Goal: Information Seeking & Learning: Learn about a topic

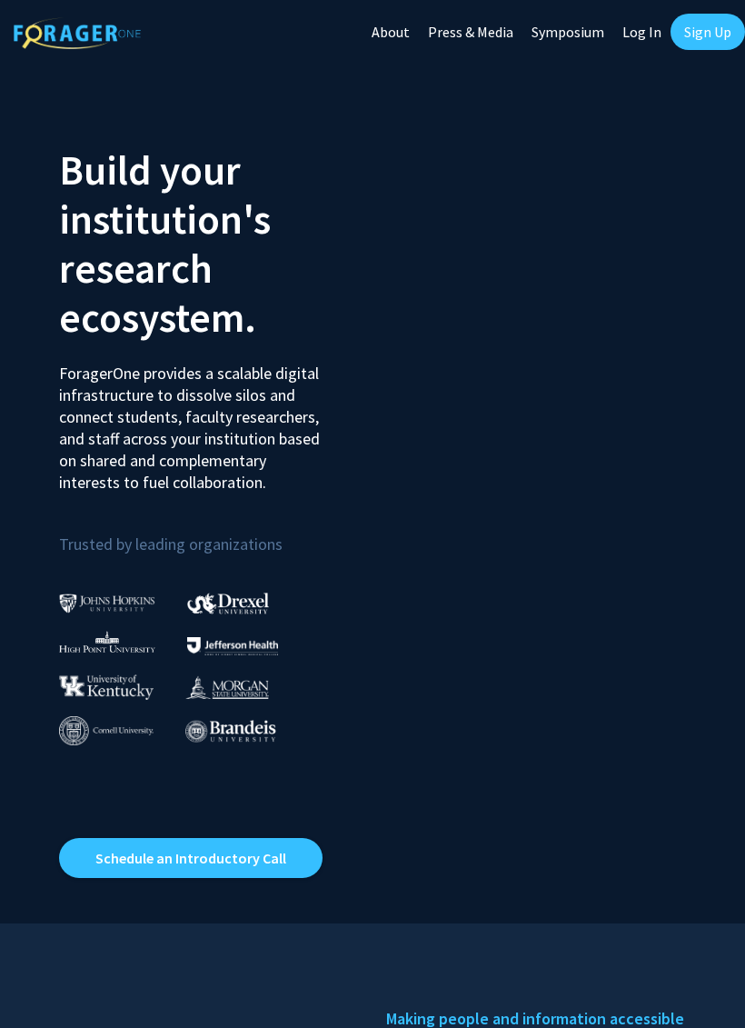
click at [687, 35] on link "Sign Up" at bounding box center [708, 32] width 75 height 36
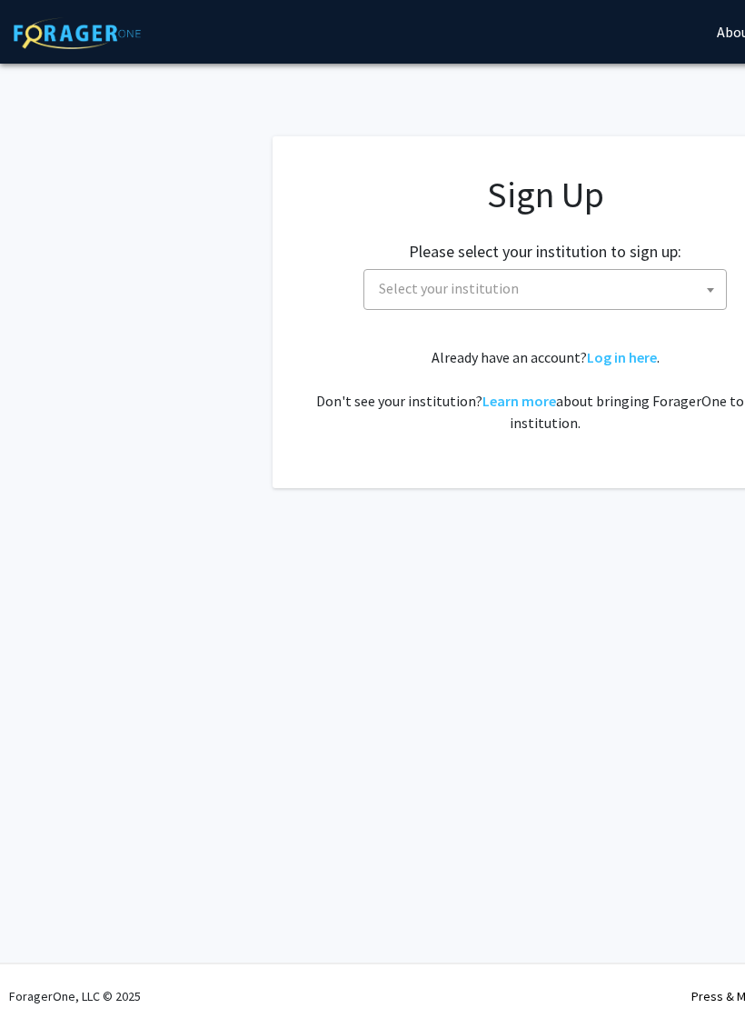
click at [522, 287] on span "Select your institution" at bounding box center [549, 288] width 354 height 37
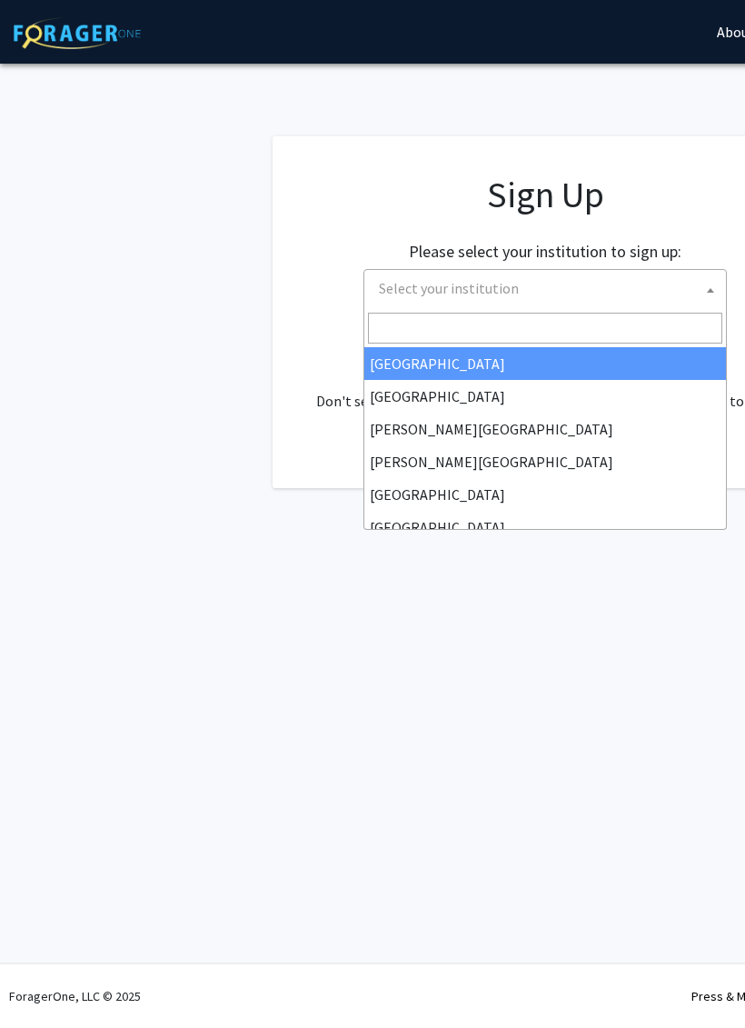
click at [499, 330] on input "Search" at bounding box center [545, 328] width 354 height 31
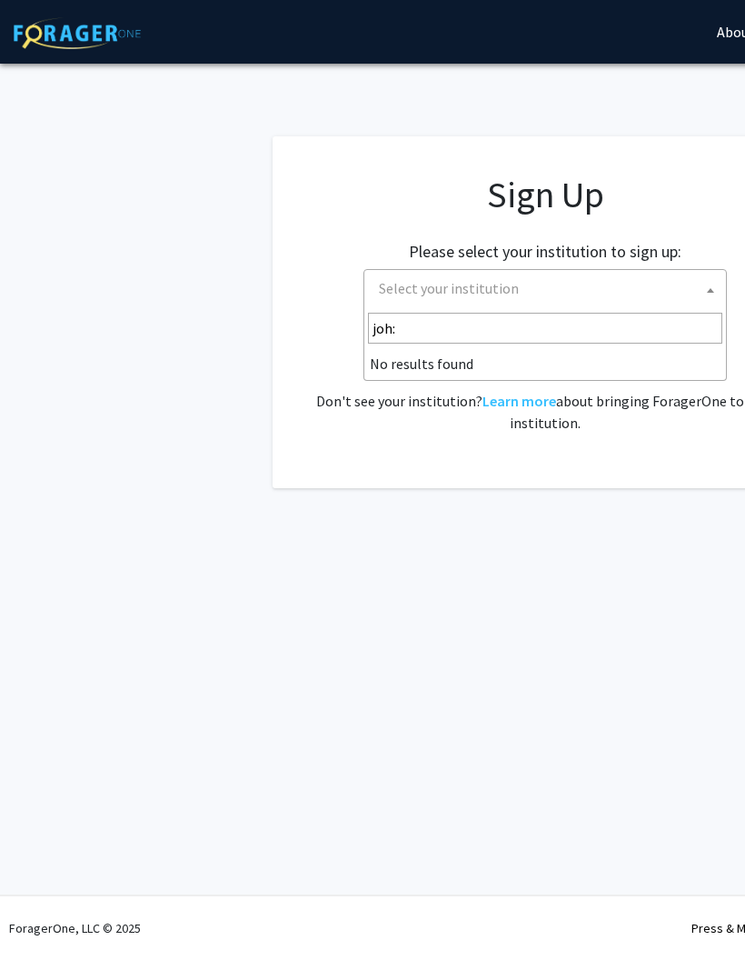
type input "joh"
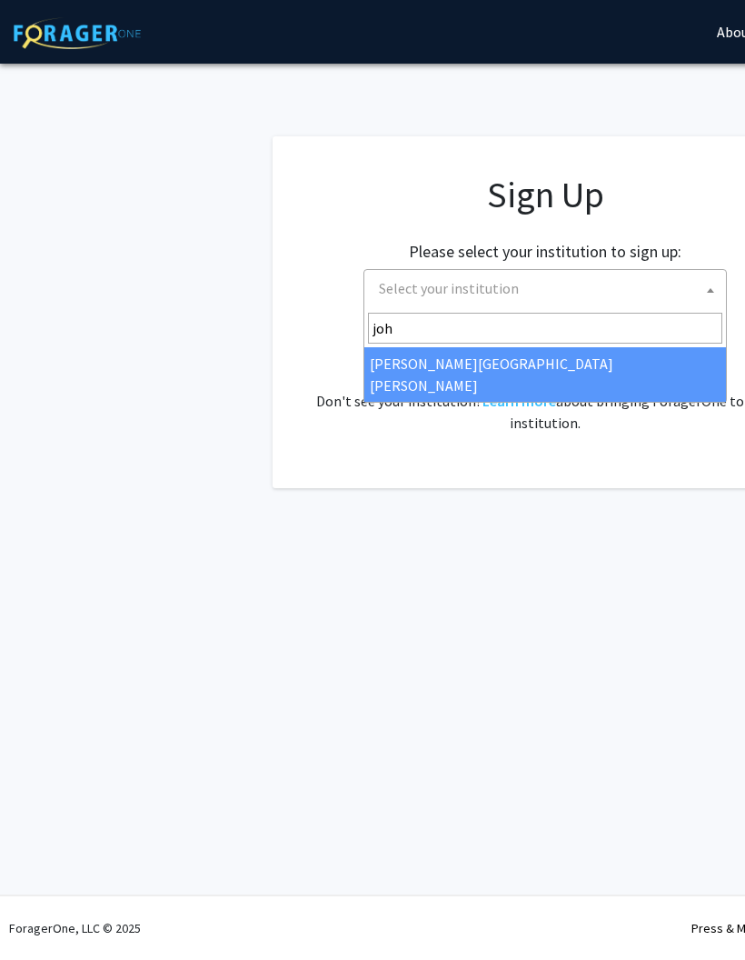
select select "1"
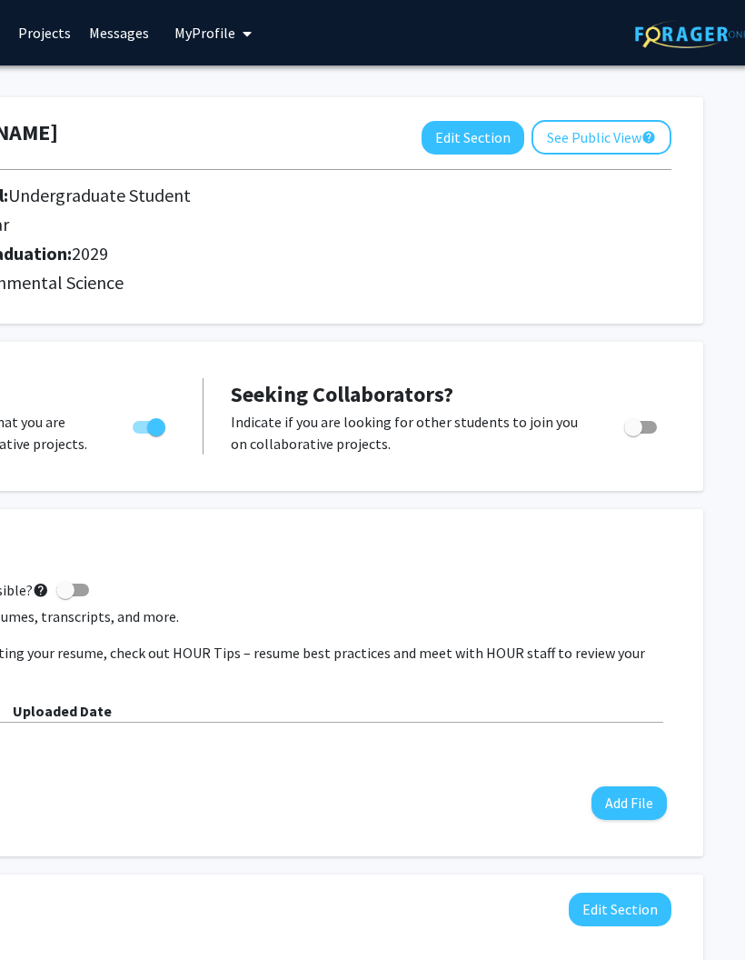
scroll to position [0, 341]
click at [463, 151] on button "Edit Section" at bounding box center [474, 138] width 103 height 34
select select "first-year"
select select "2029"
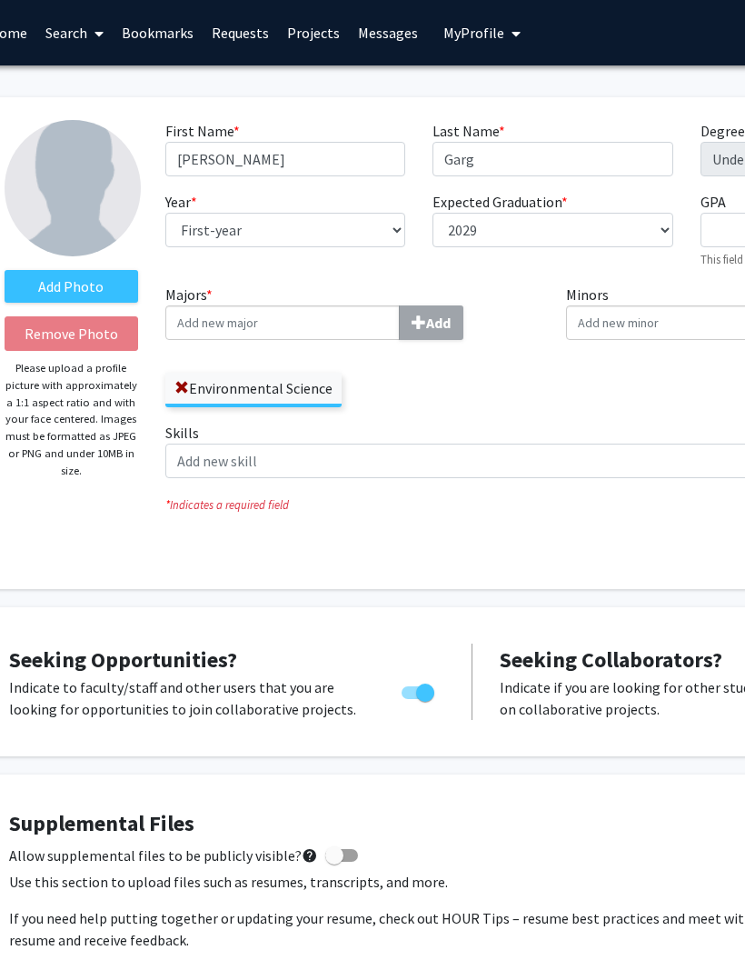
scroll to position [0, 71]
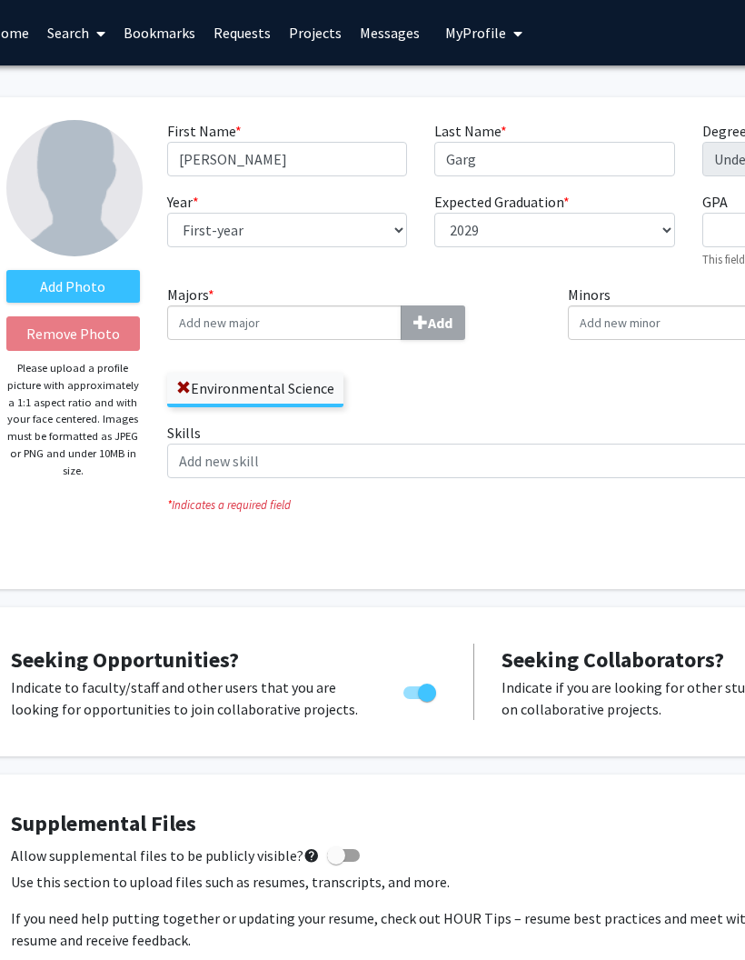
click at [322, 330] on input "Majors * Add" at bounding box center [284, 322] width 234 height 35
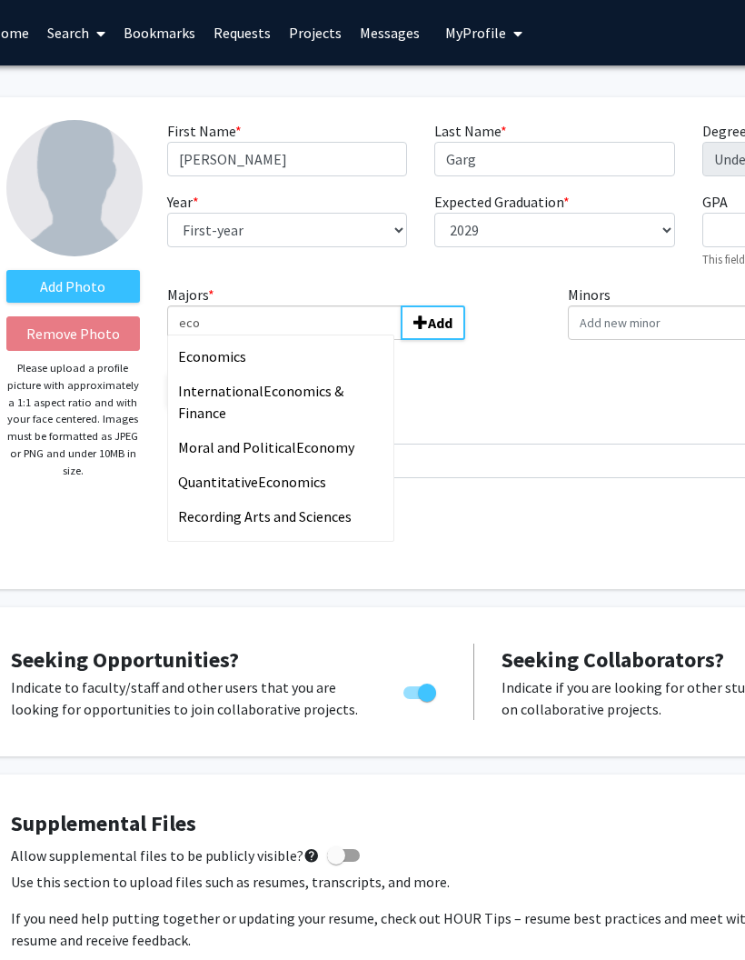
type input "eco"
click at [292, 352] on div "Eco nomics" at bounding box center [284, 356] width 212 height 22
click at [292, 340] on input "eco" at bounding box center [284, 322] width 234 height 35
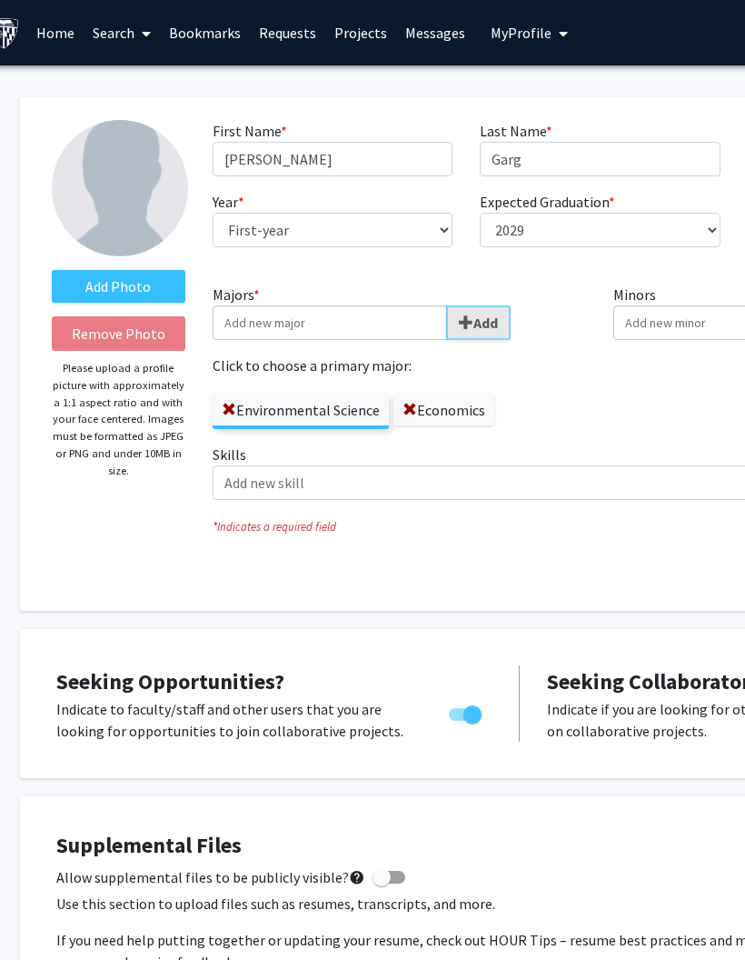
scroll to position [0, 25]
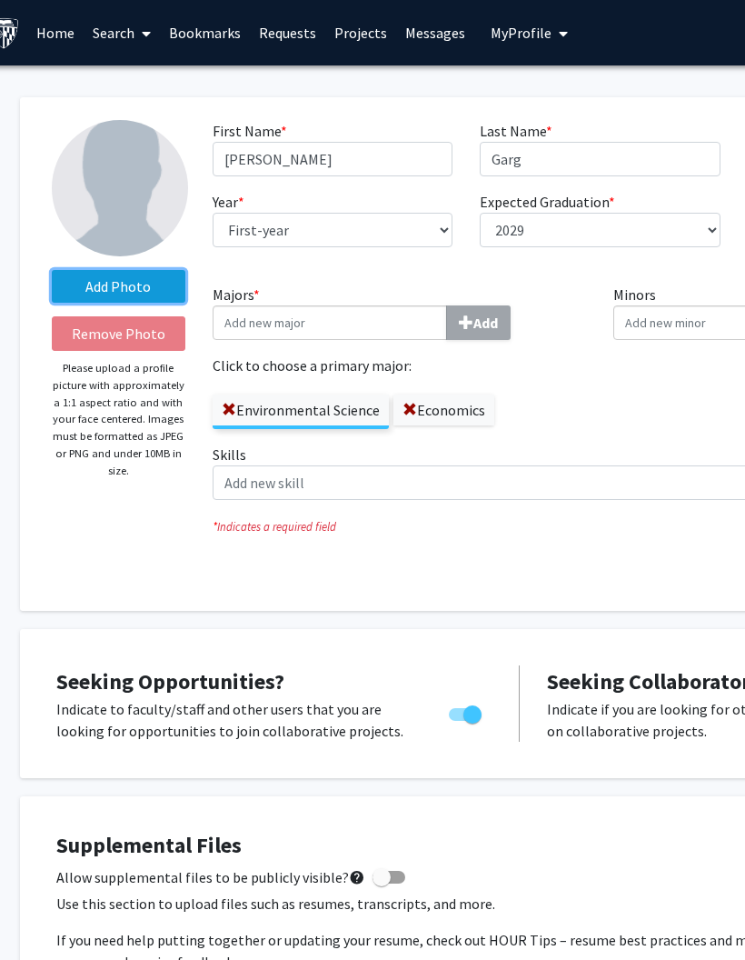
click at [171, 286] on label "Add Photo" at bounding box center [119, 286] width 134 height 33
click at [0, 0] on input "Add Photo" at bounding box center [0, 0] width 0 height 0
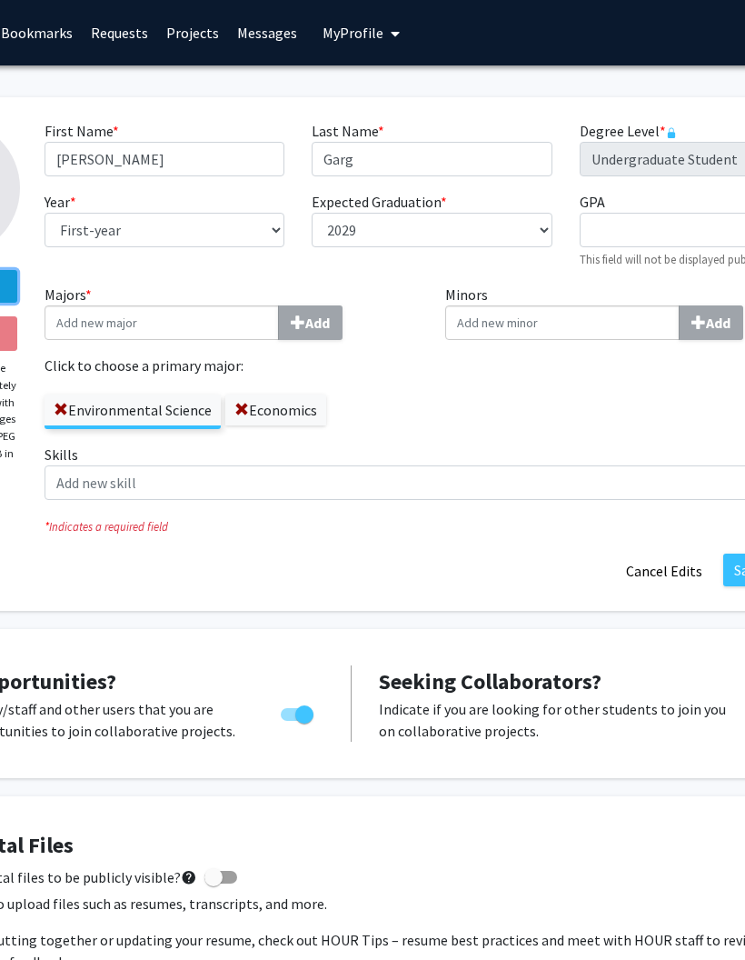
scroll to position [0, 345]
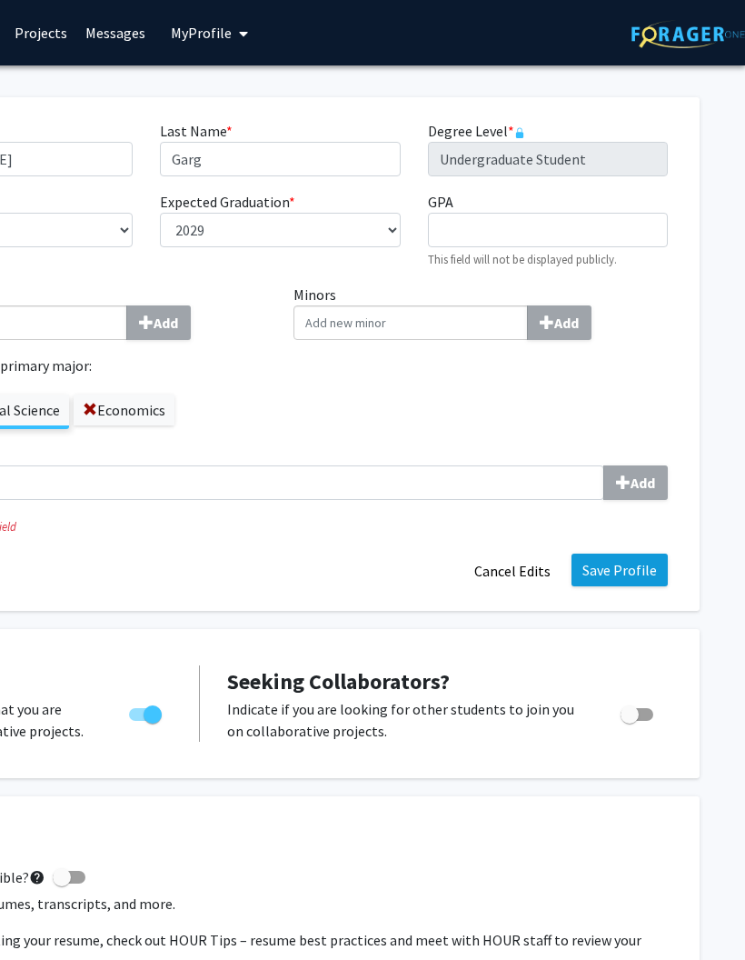
click at [618, 561] on button "Save Profile" at bounding box center [620, 569] width 96 height 33
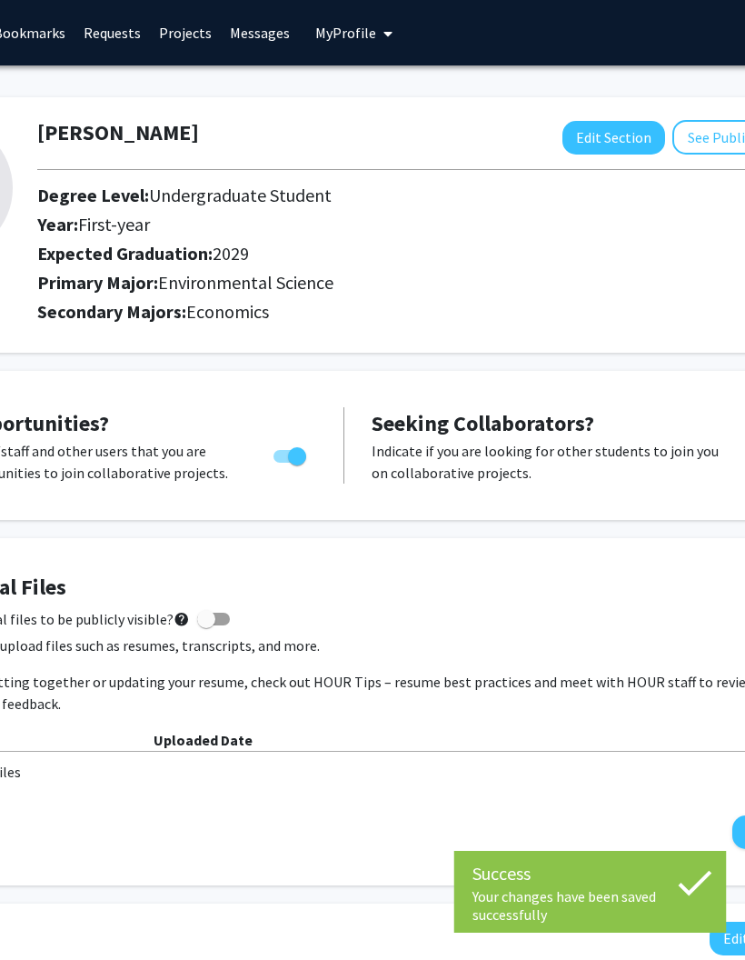
scroll to position [0, 0]
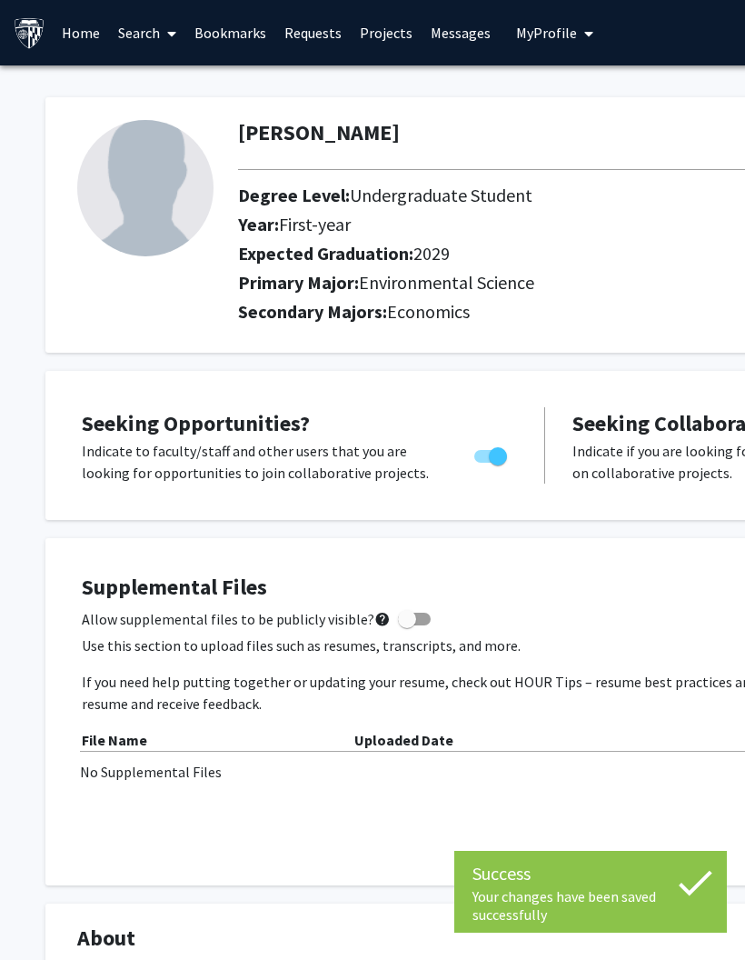
click at [168, 44] on span at bounding box center [168, 34] width 16 height 64
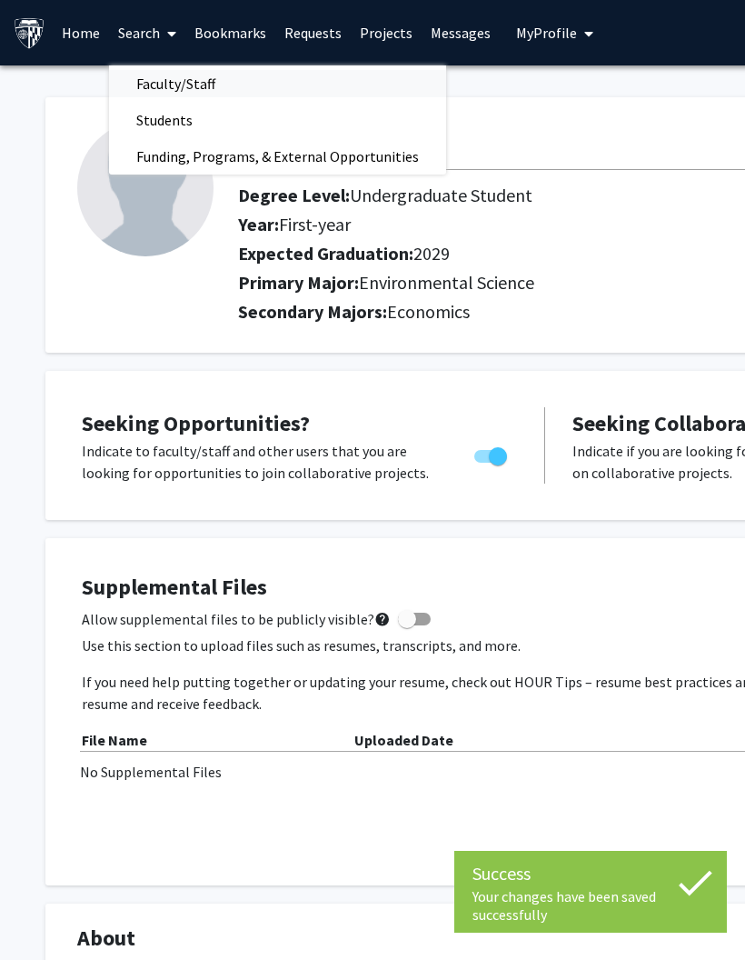
click at [195, 77] on span "Faculty/Staff" at bounding box center [176, 83] width 134 height 36
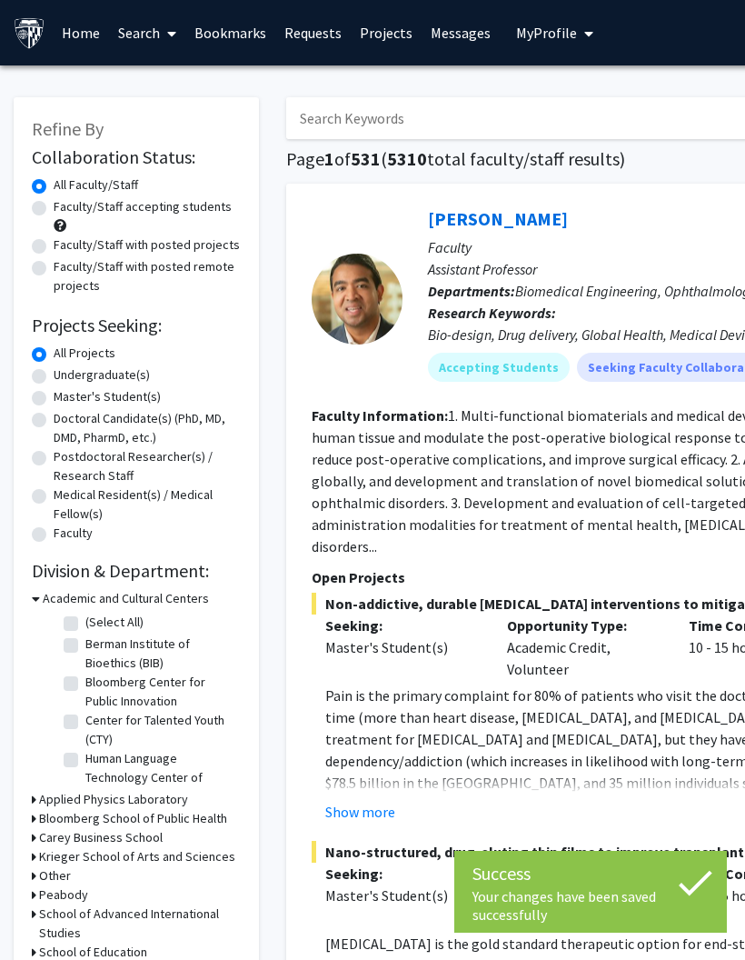
click at [202, 206] on label "Faculty/Staff accepting students" at bounding box center [143, 206] width 178 height 19
click at [65, 206] on input "Faculty/Staff accepting students" at bounding box center [60, 203] width 12 height 12
radio input "true"
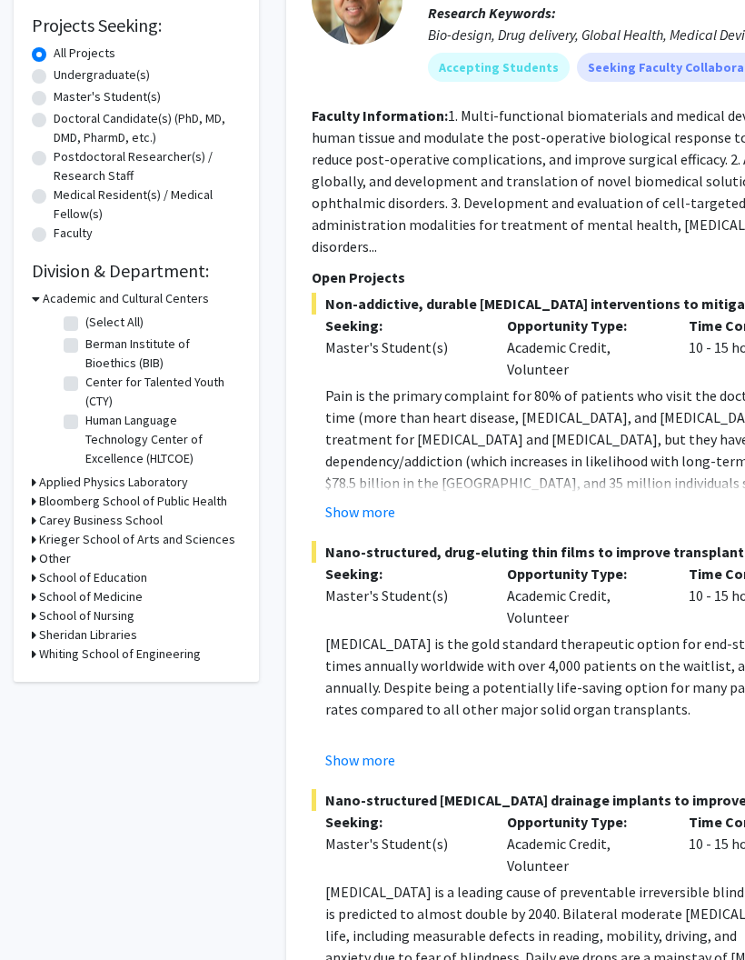
scroll to position [309, 0]
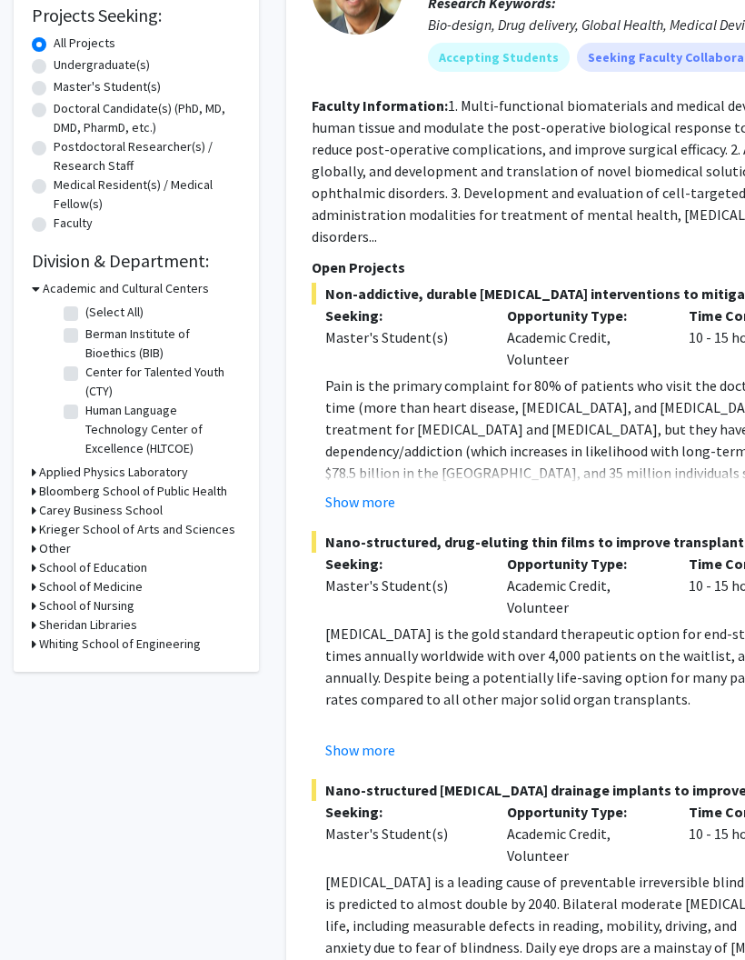
click at [32, 531] on icon at bounding box center [34, 530] width 5 height 19
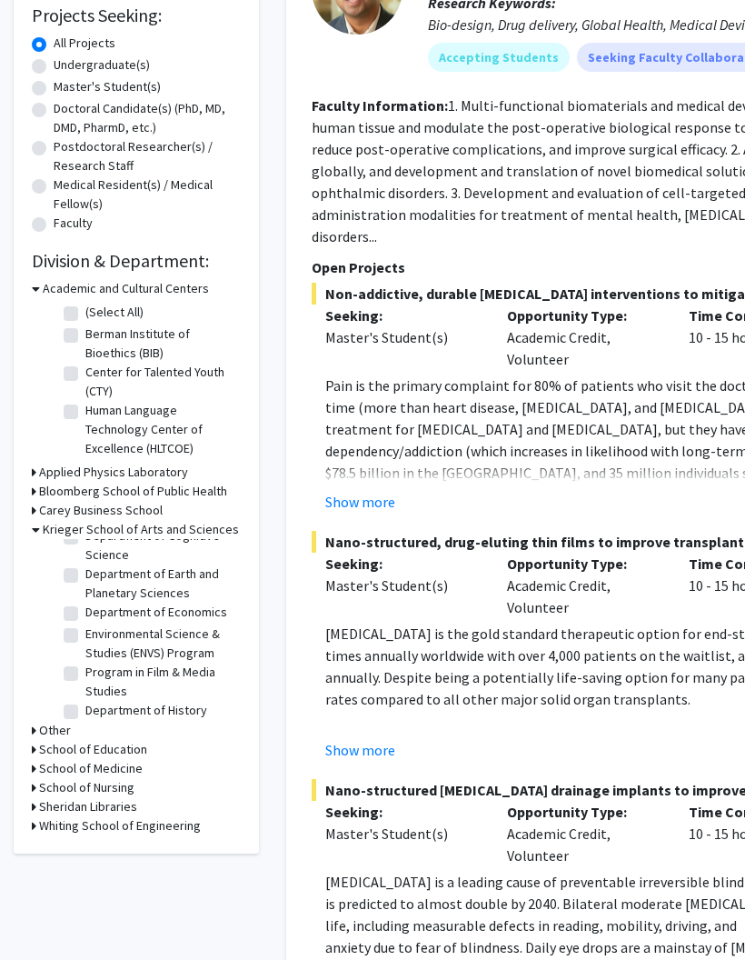
scroll to position [328, 0]
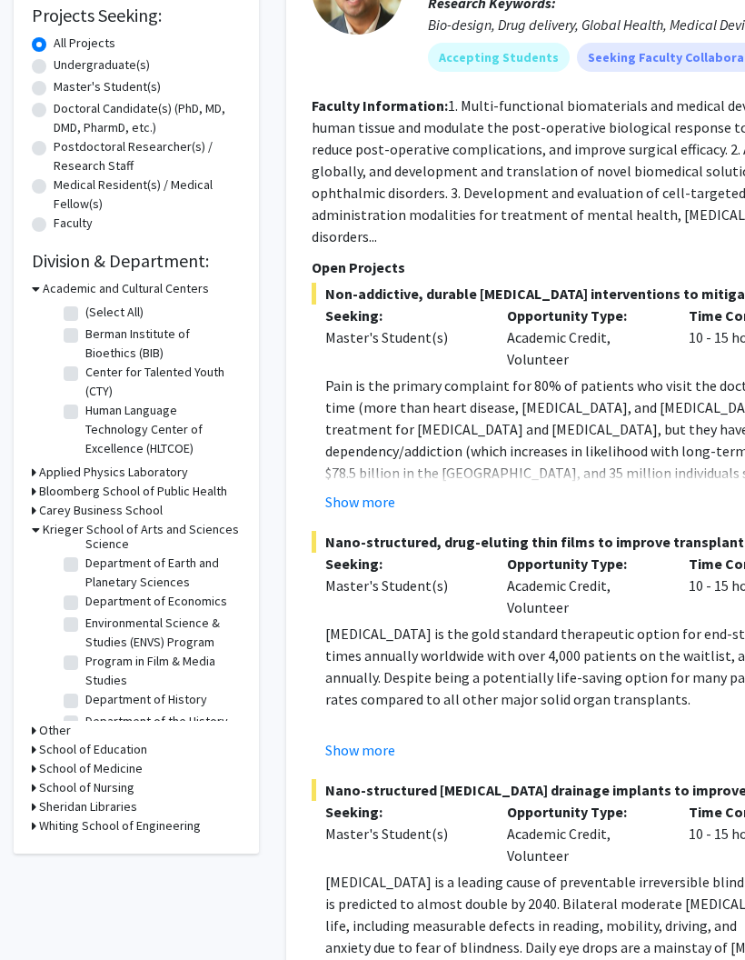
click at [85, 621] on label "Environmental Science & Studies (ENVS) Program" at bounding box center [160, 632] width 151 height 38
click at [85, 621] on input "Environmental Science & Studies (ENVS) Program" at bounding box center [91, 619] width 12 height 12
checkbox input "true"
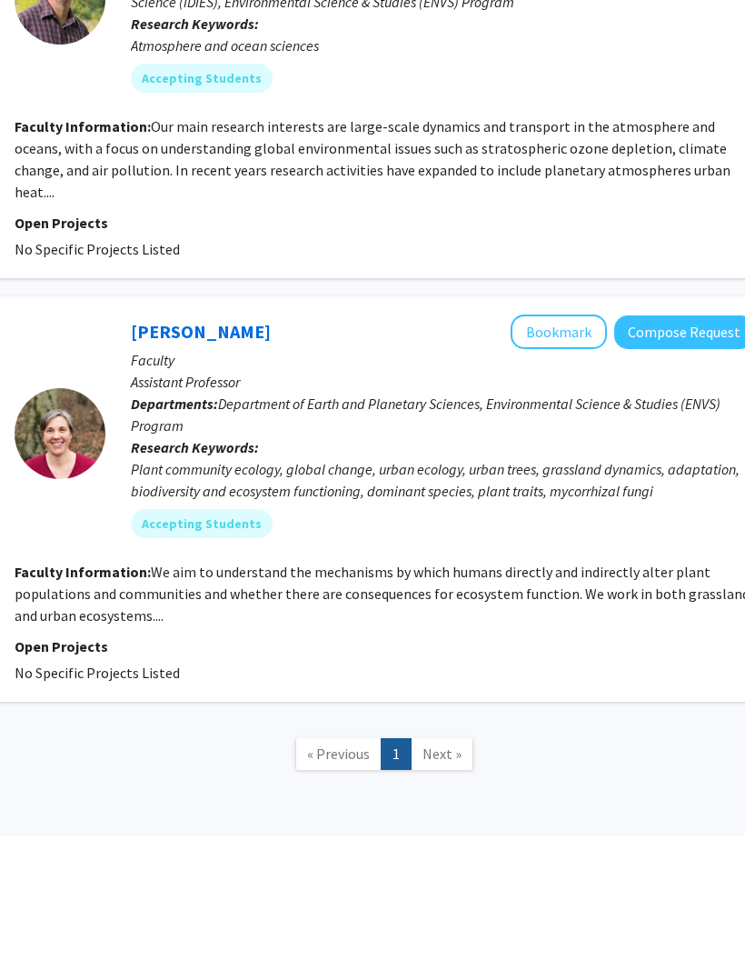
scroll to position [1768, 297]
click at [430, 868] on span "Next »" at bounding box center [442, 877] width 39 height 18
click at [440, 868] on span "Next »" at bounding box center [442, 877] width 39 height 18
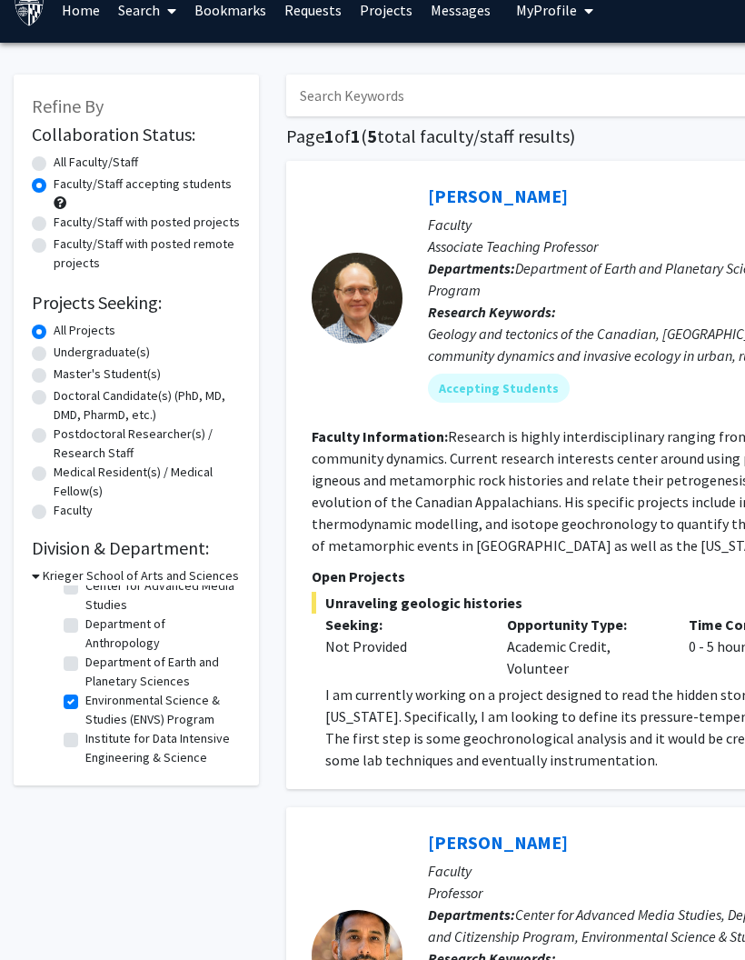
scroll to position [49, 0]
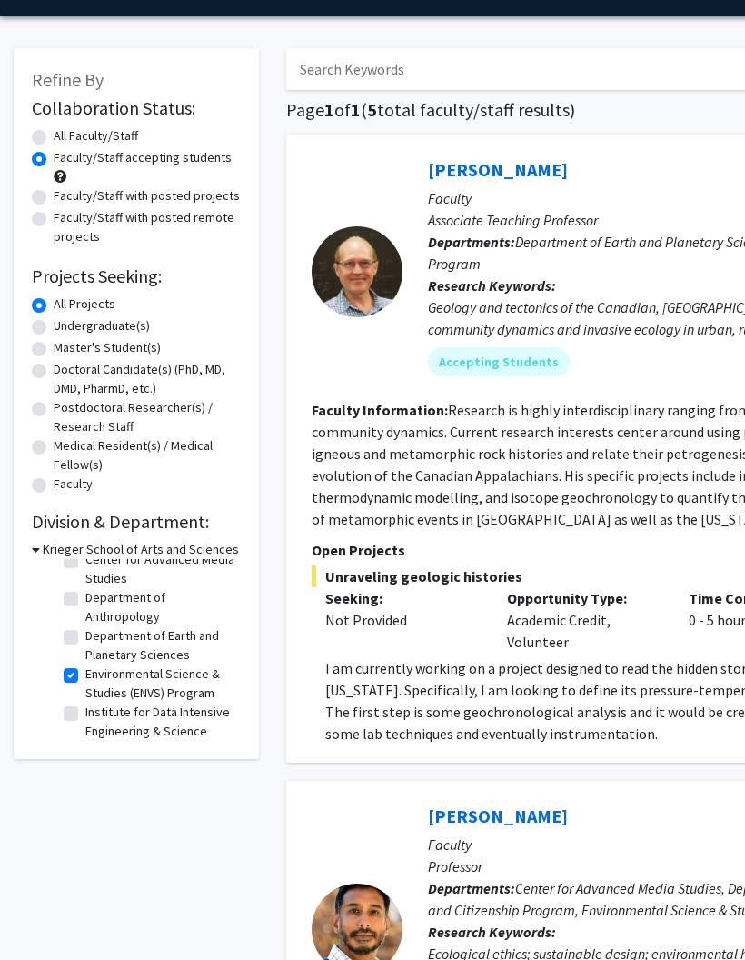
click at [85, 675] on label "Environmental Science & Studies (ENVS) Program" at bounding box center [160, 683] width 151 height 38
click at [85, 675] on input "Environmental Science & Studies (ENVS) Program" at bounding box center [91, 670] width 12 height 12
checkbox input "false"
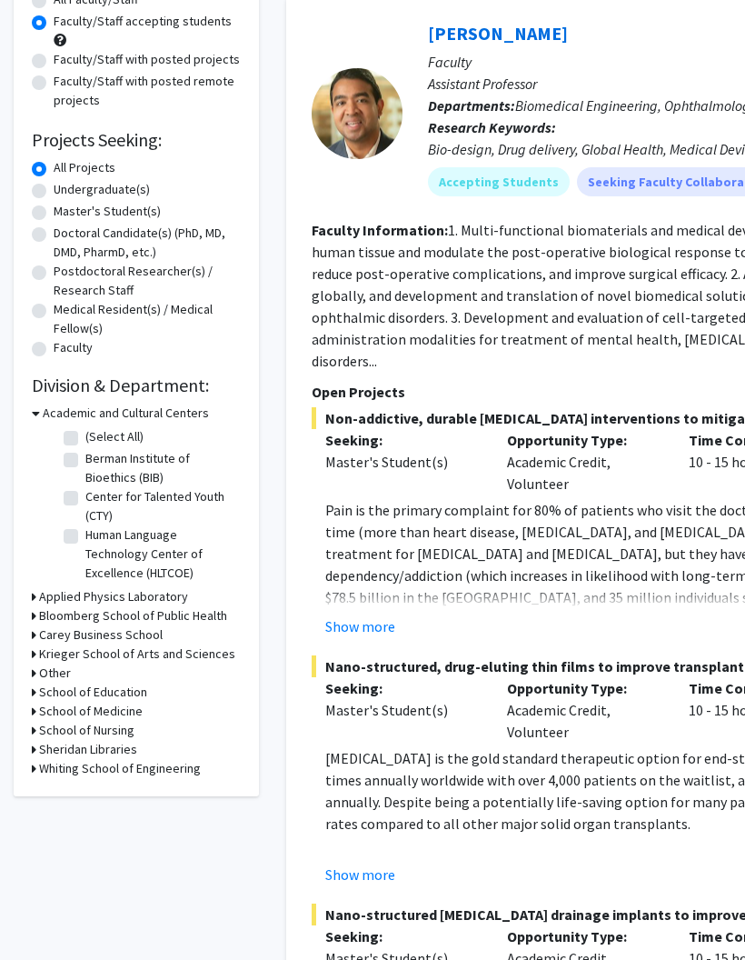
scroll to position [184, 0]
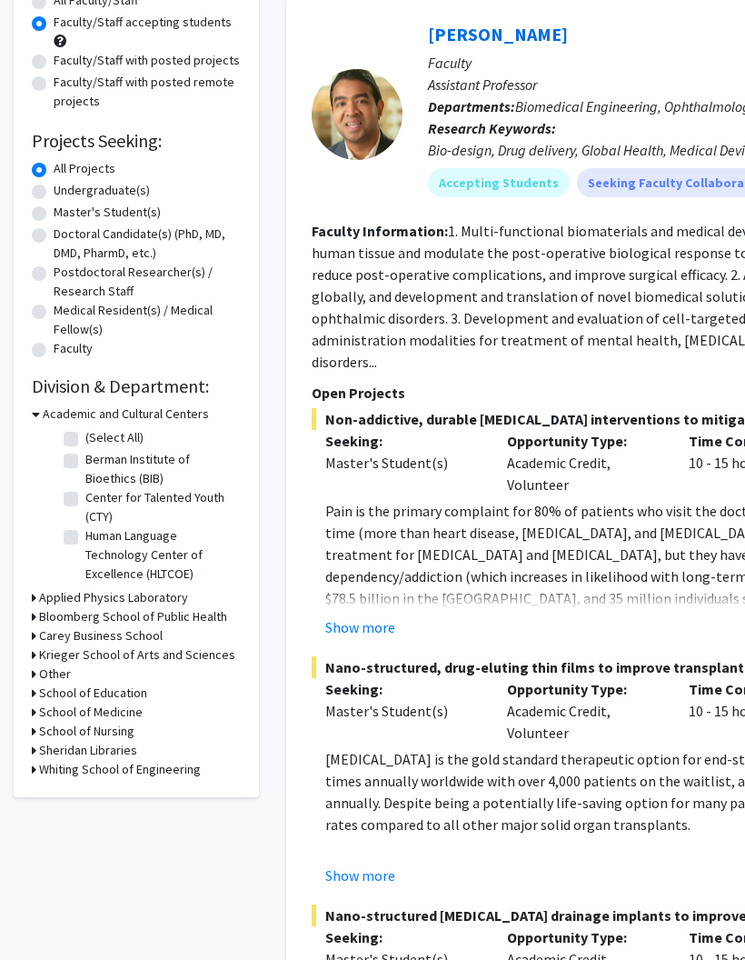
click at [32, 659] on icon at bounding box center [34, 654] width 5 height 19
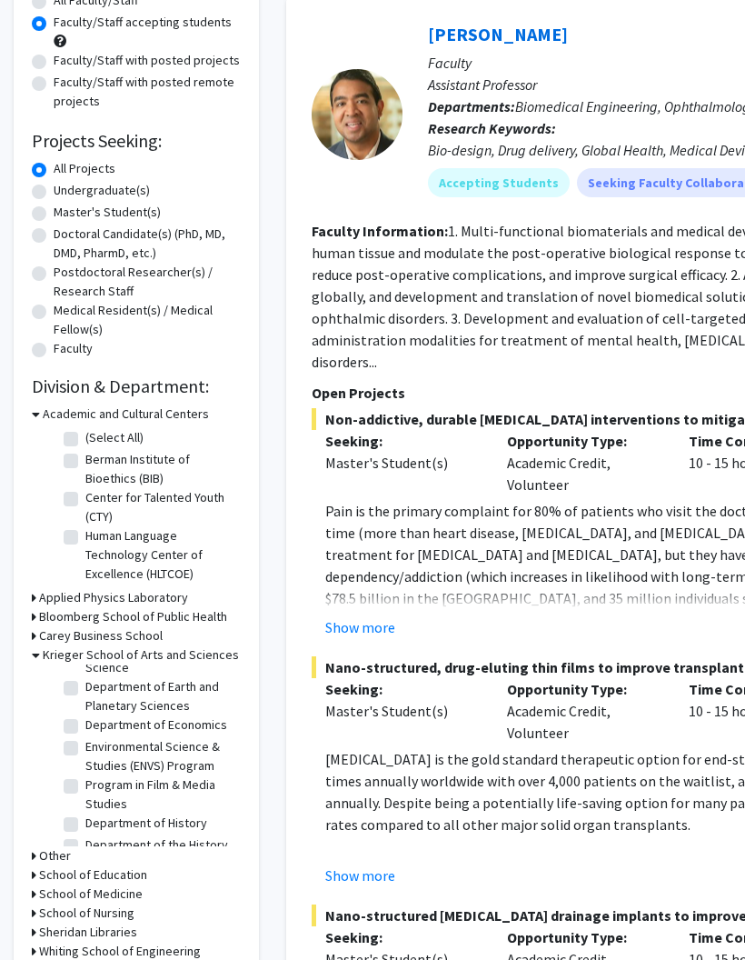
scroll to position [332, 0]
click at [85, 723] on label "Department of Economics" at bounding box center [156, 722] width 142 height 19
click at [85, 723] on input "Department of Economics" at bounding box center [91, 719] width 12 height 12
checkbox input "true"
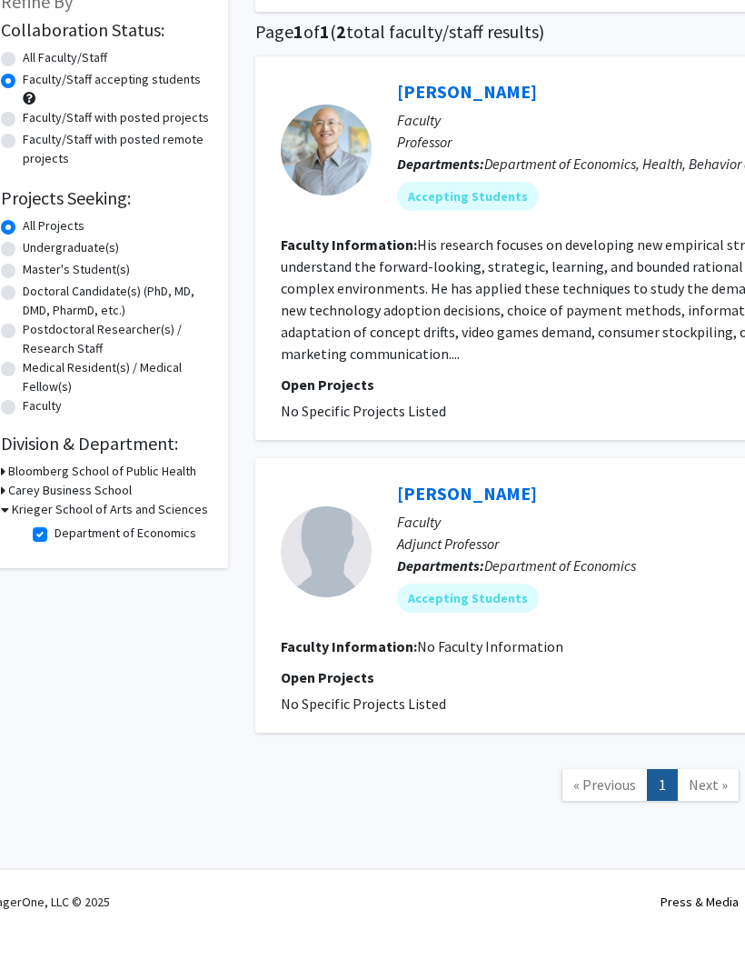
scroll to position [99, 0]
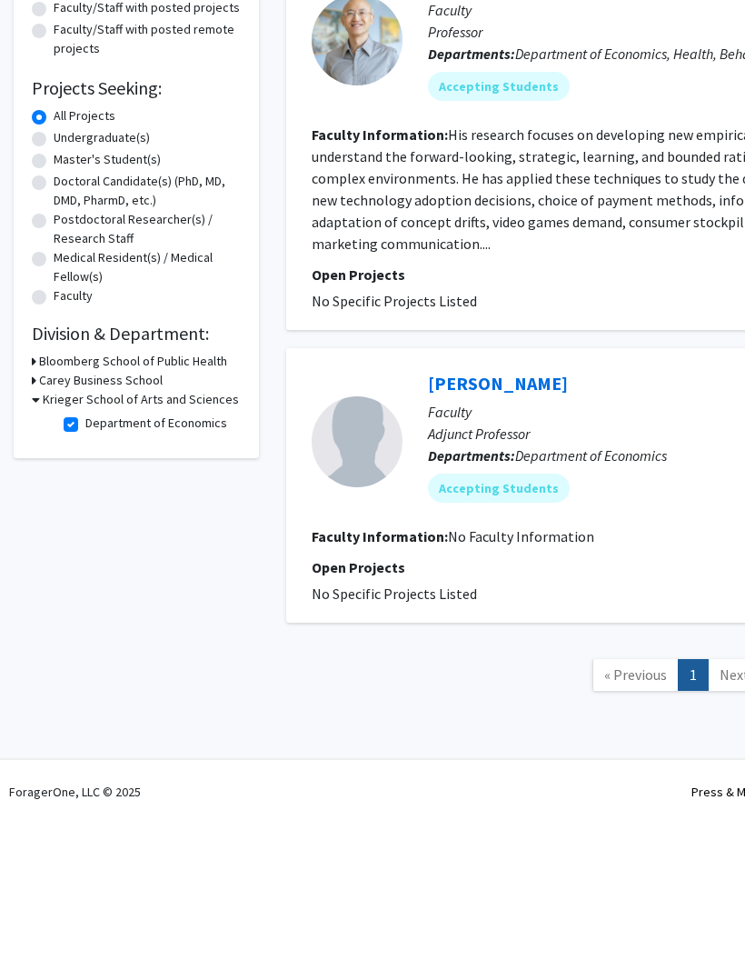
click at [80, 266] on label "Undergraduate(s)" at bounding box center [102, 275] width 96 height 19
click at [65, 266] on input "Undergraduate(s)" at bounding box center [60, 272] width 12 height 12
radio input "true"
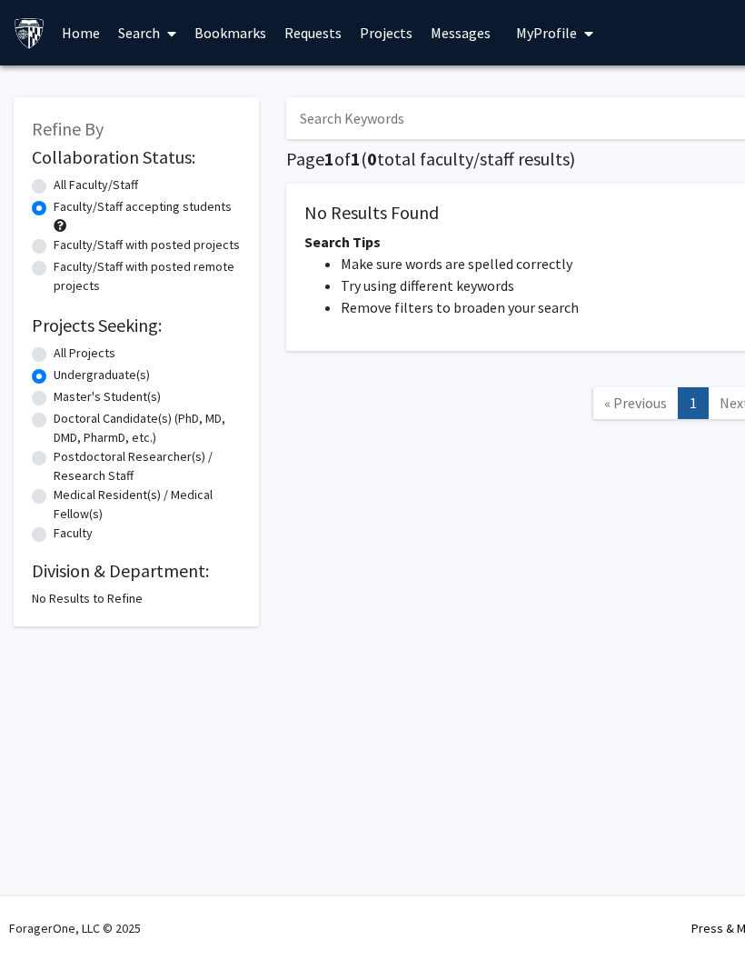
click at [162, 350] on div "All Projects" at bounding box center [136, 355] width 209 height 22
click at [113, 353] on label "All Projects" at bounding box center [85, 353] width 62 height 19
click at [65, 353] on input "All Projects" at bounding box center [60, 350] width 12 height 12
radio input "true"
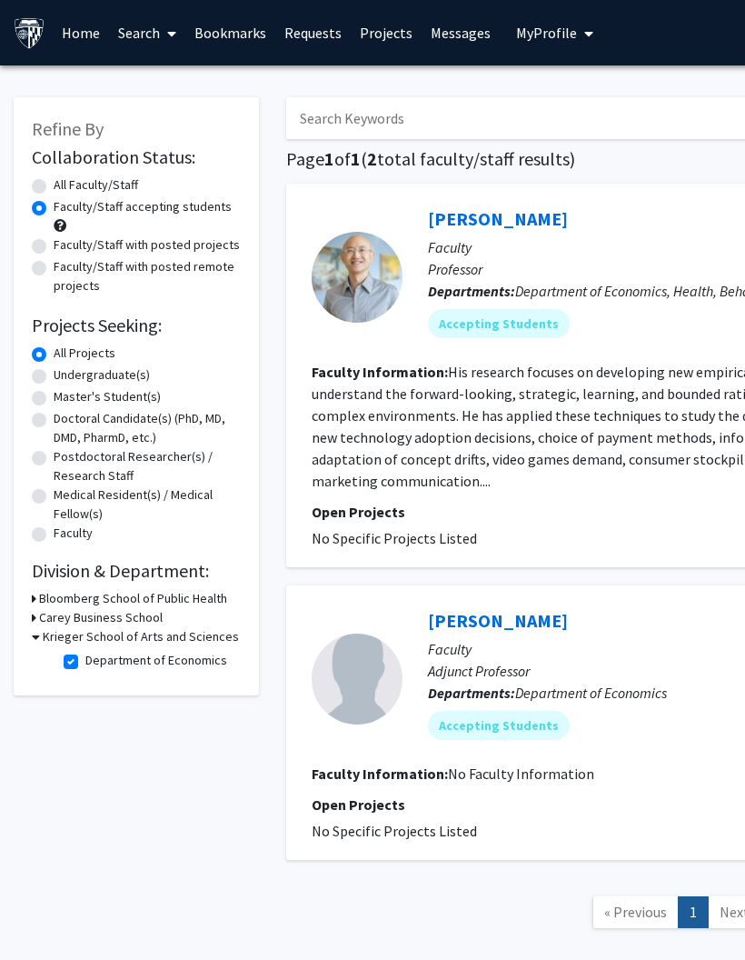
click at [85, 662] on label "Department of Economics" at bounding box center [156, 660] width 142 height 19
click at [85, 662] on input "Department of Economics" at bounding box center [91, 657] width 12 height 12
checkbox input "false"
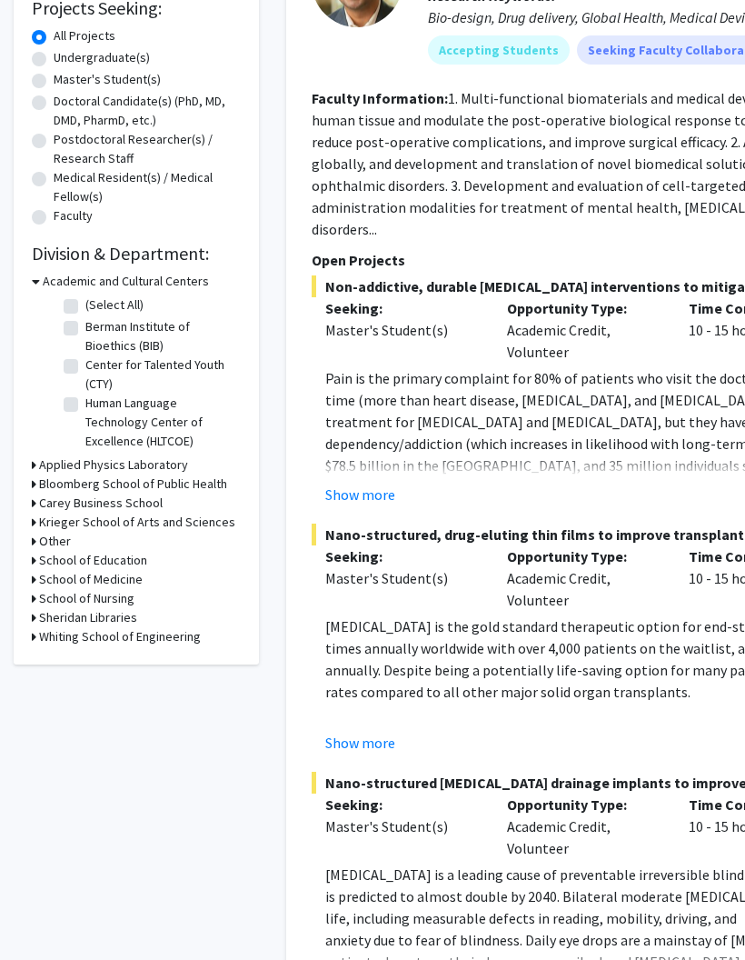
scroll to position [320, 0]
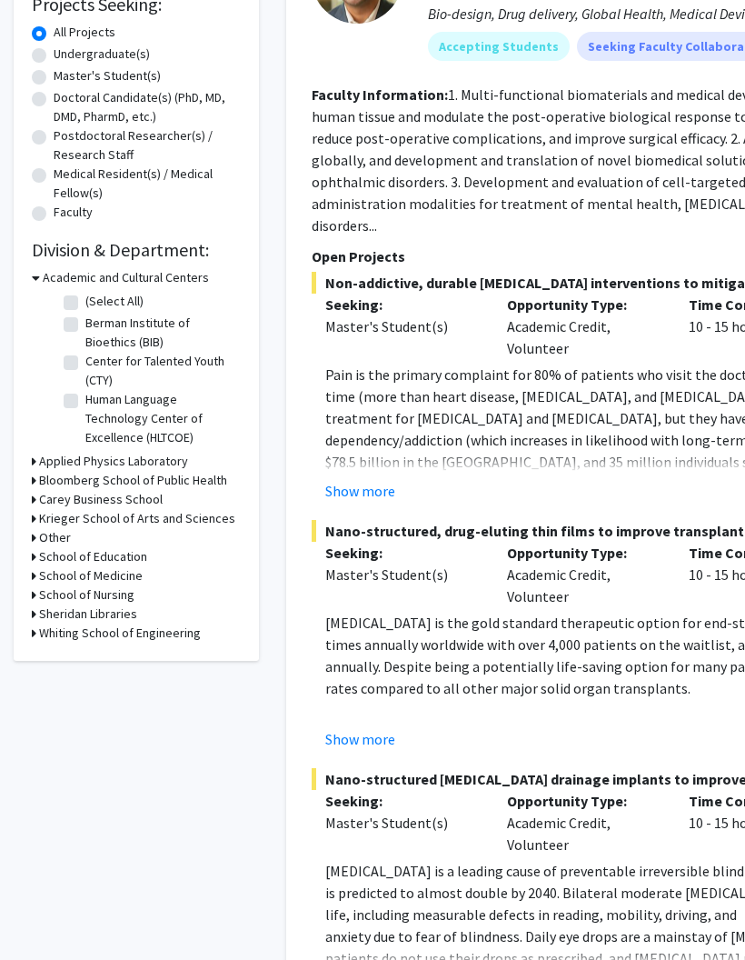
click at [158, 523] on h3 "Krieger School of Arts and Sciences" at bounding box center [137, 519] width 196 height 19
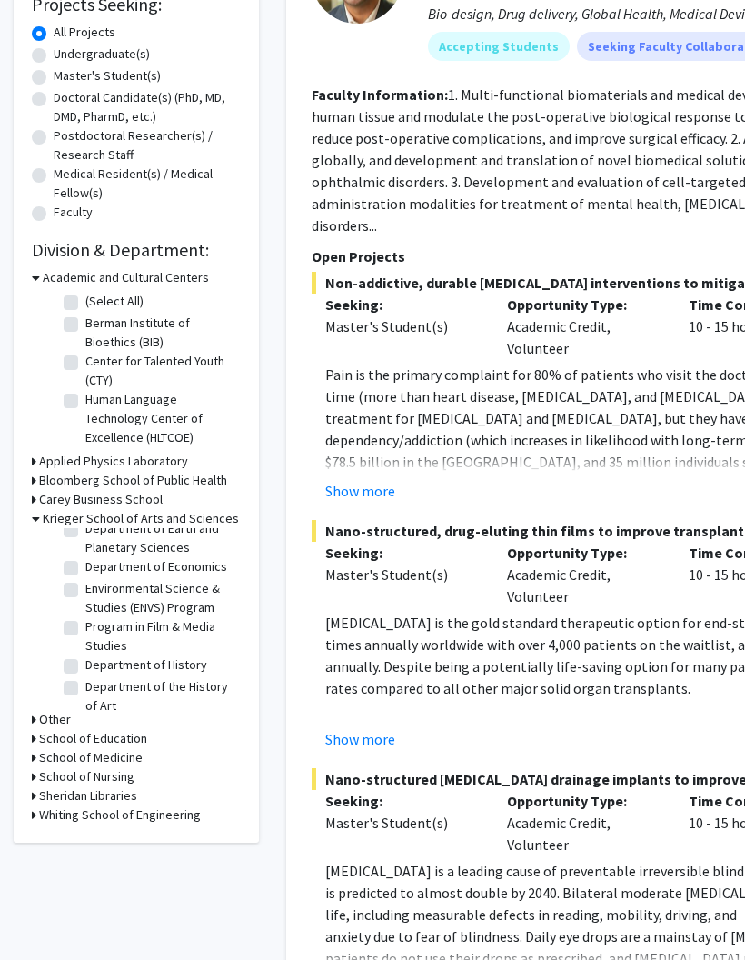
scroll to position [346, 0]
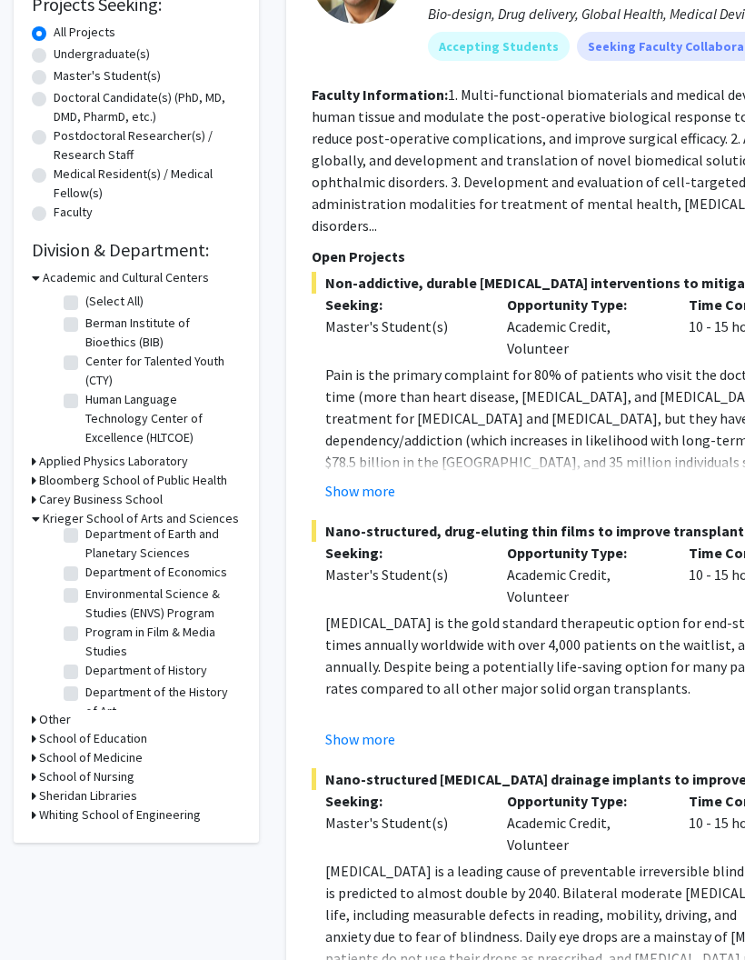
click at [85, 526] on label "Department of Earth and Planetary Sciences" at bounding box center [160, 543] width 151 height 38
click at [85, 526] on input "Department of Earth and Planetary Sciences" at bounding box center [91, 530] width 12 height 12
checkbox input "true"
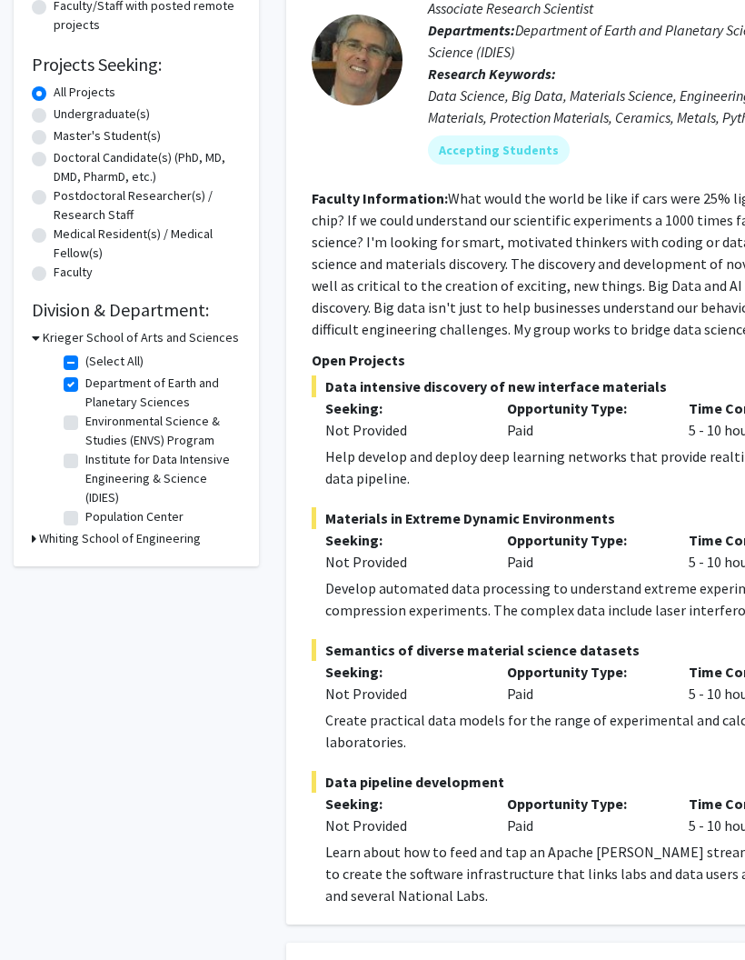
scroll to position [262, 0]
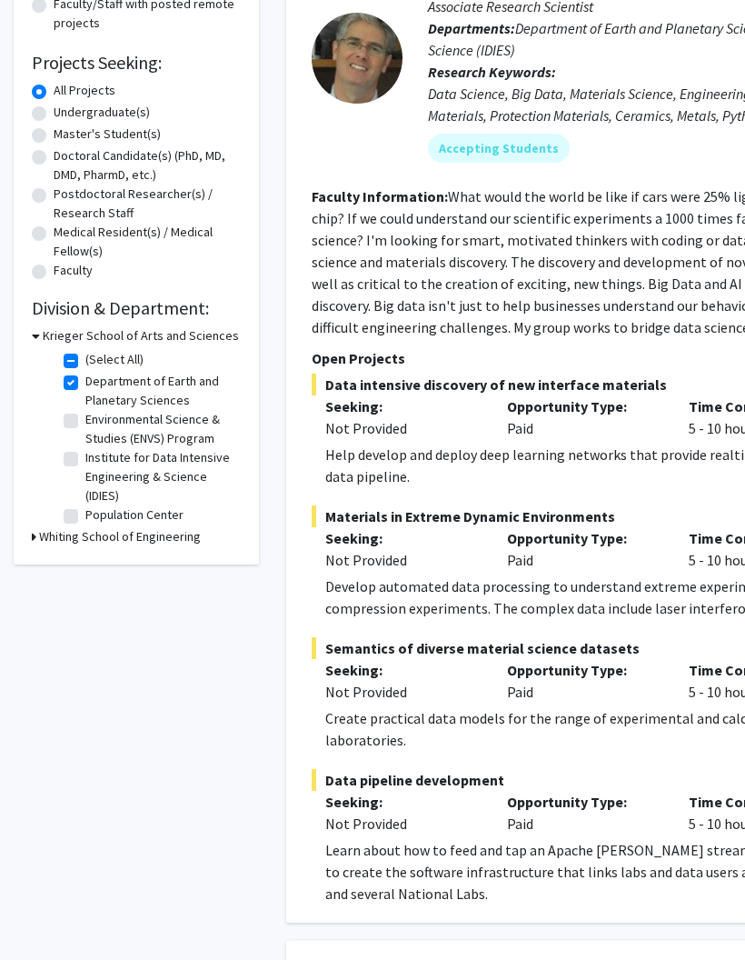
click at [85, 421] on label "Environmental Science & Studies (ENVS) Program" at bounding box center [160, 430] width 151 height 38
click at [85, 421] on input "Environmental Science & Studies (ENVS) Program" at bounding box center [91, 417] width 12 height 12
checkbox input "true"
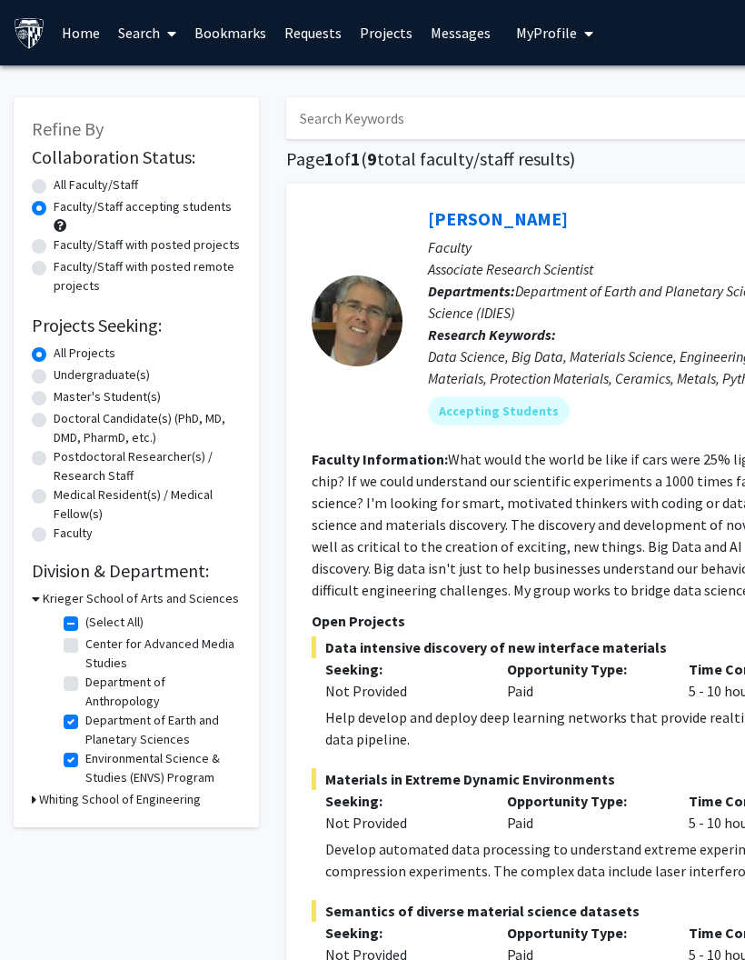
click at [85, 752] on label "Environmental Science & Studies (ENVS) Program" at bounding box center [160, 768] width 151 height 38
click at [85, 752] on input "Environmental Science & Studies (ENVS) Program" at bounding box center [91, 755] width 12 height 12
checkbox input "false"
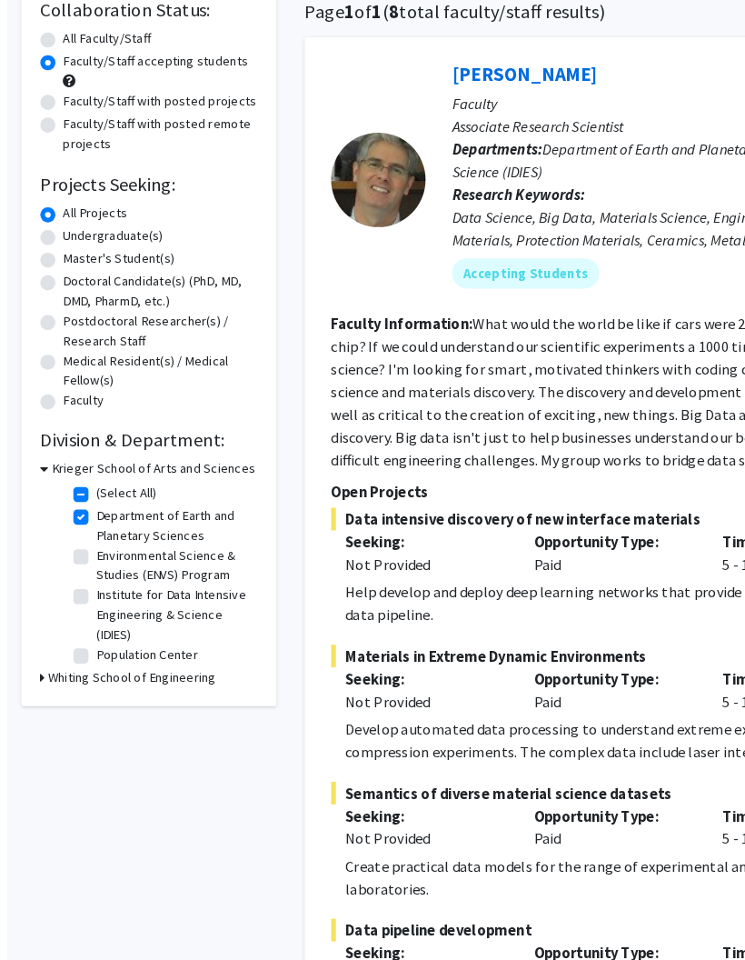
scroll to position [162, 0]
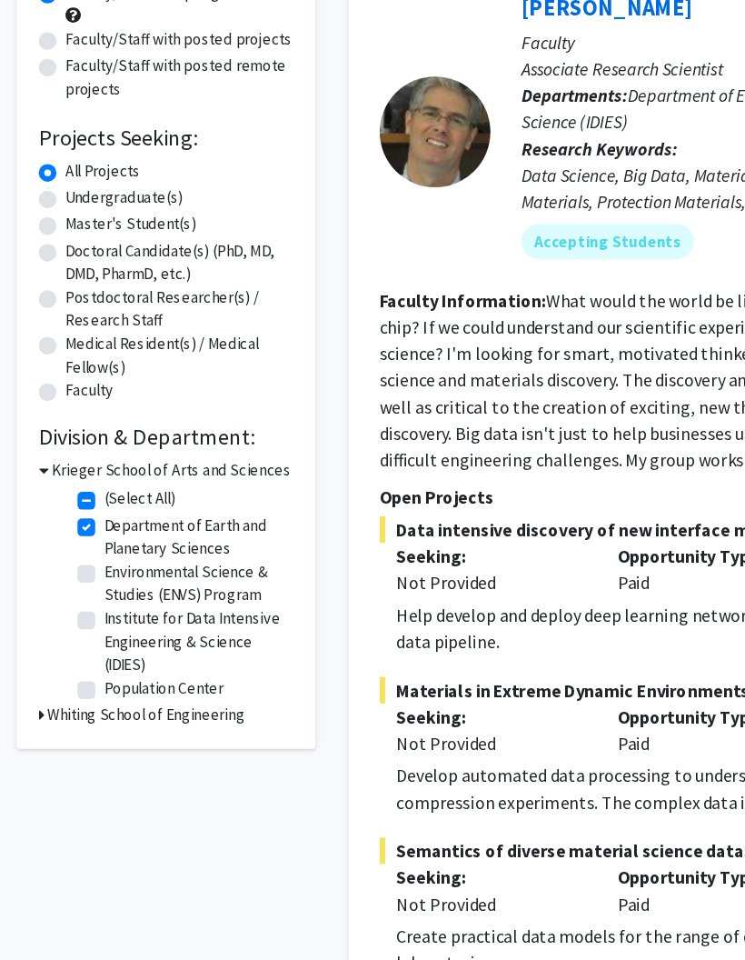
click at [85, 473] on label "Department of Earth and Planetary Sciences" at bounding box center [160, 492] width 151 height 38
click at [85, 473] on input "Department of Earth and Planetary Sciences" at bounding box center [91, 479] width 12 height 12
checkbox input "false"
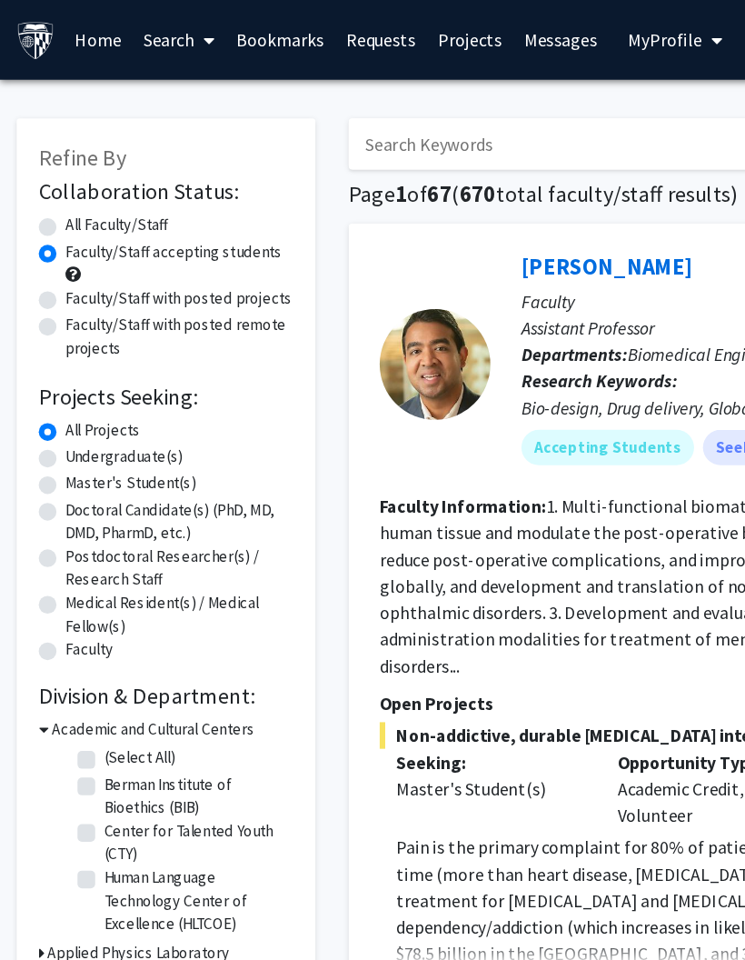
click at [366, 122] on input "Search Keywords" at bounding box center [642, 118] width 713 height 42
type input "Environmental policy"
radio input "true"
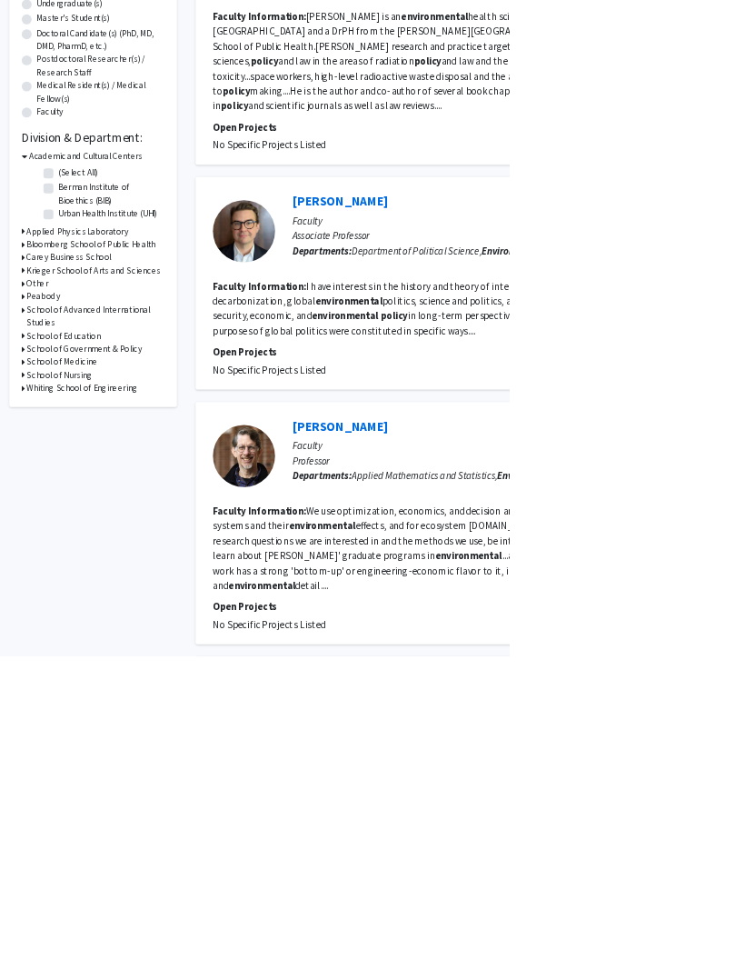
scroll to position [374, 0]
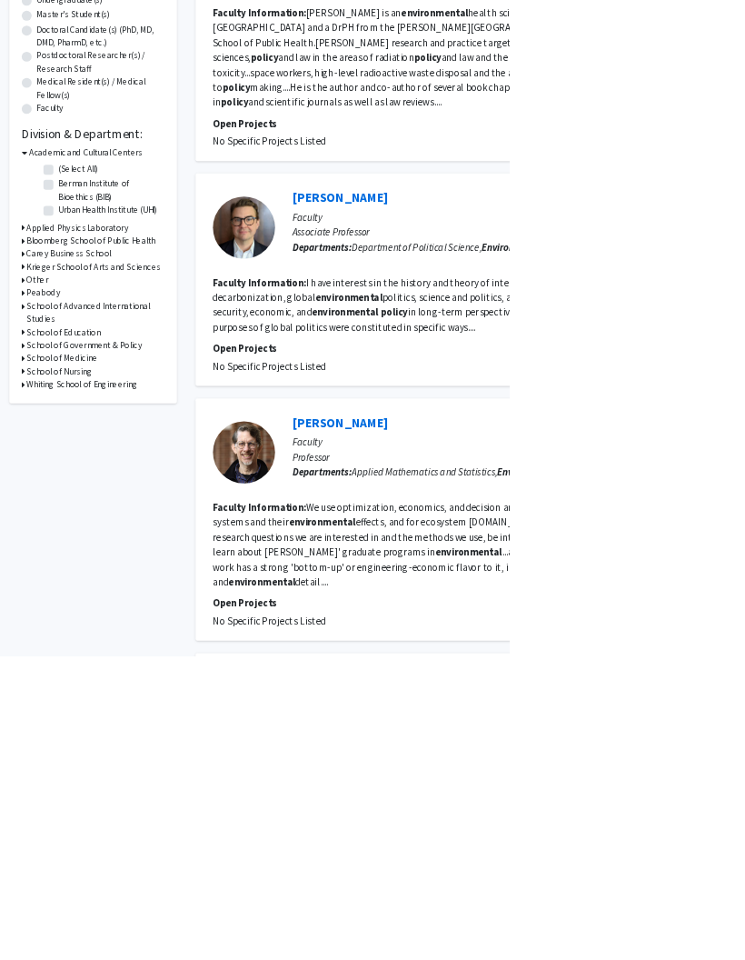
click at [744, 435] on fg-read-more "I have interests in the history and theory of international order, the politica…" at bounding box center [663, 446] width 702 height 84
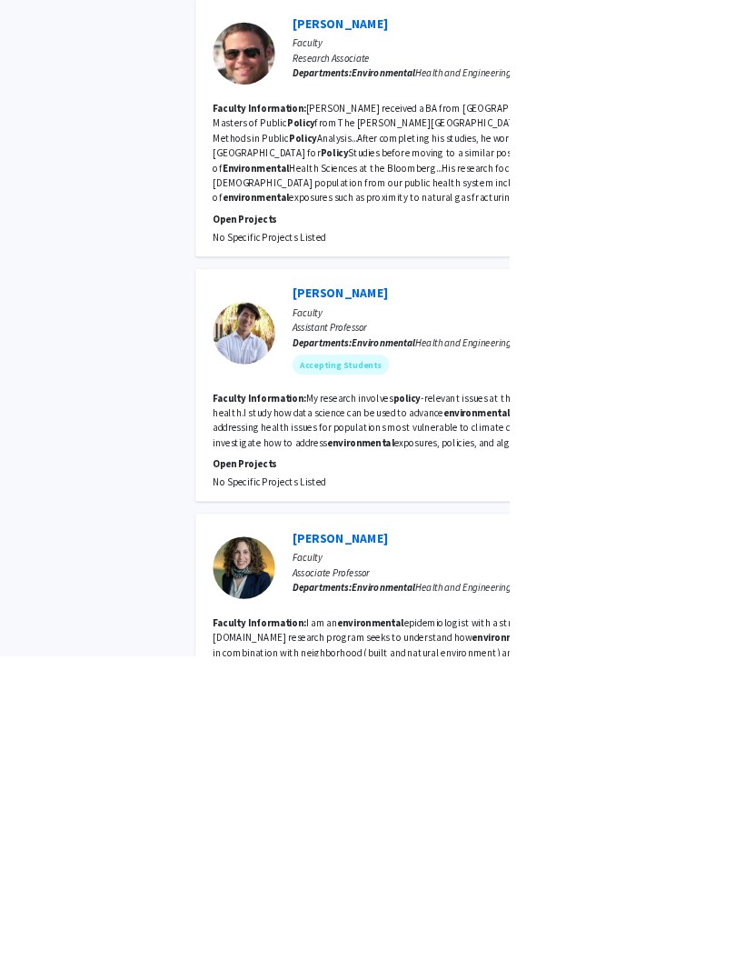
scroll to position [1327, 0]
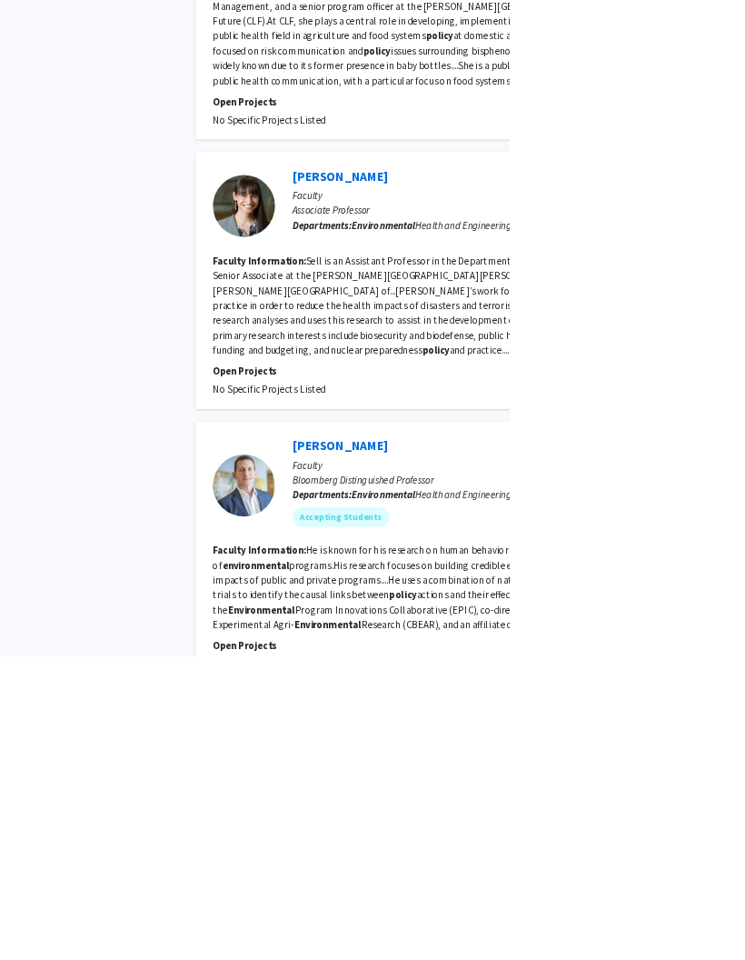
scroll to position [3004, 0]
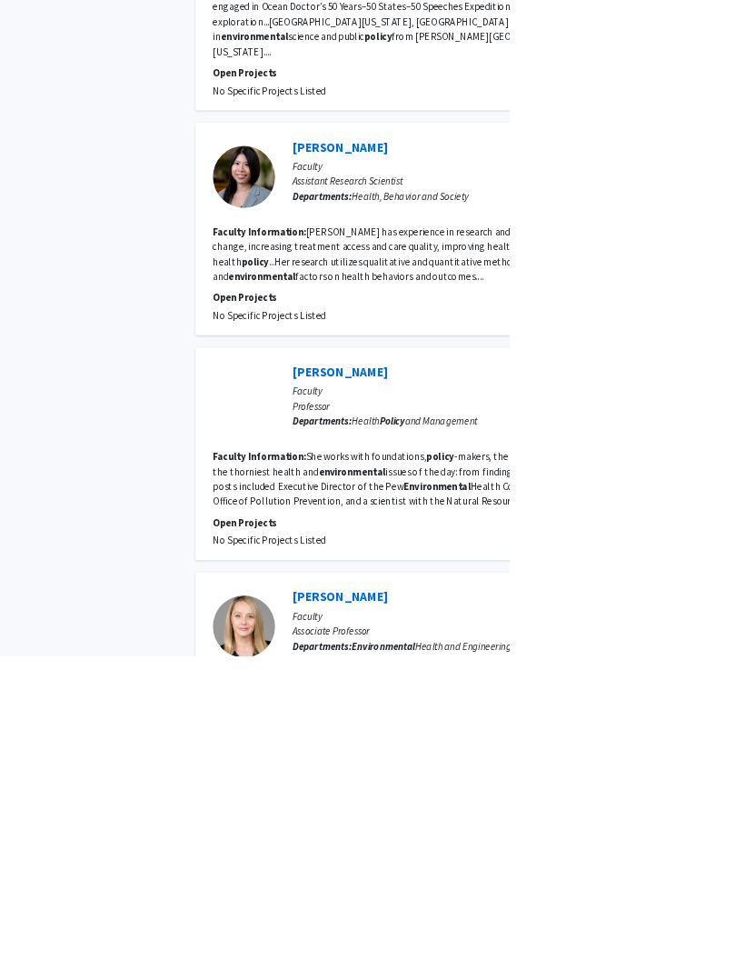
scroll to position [2826, 0]
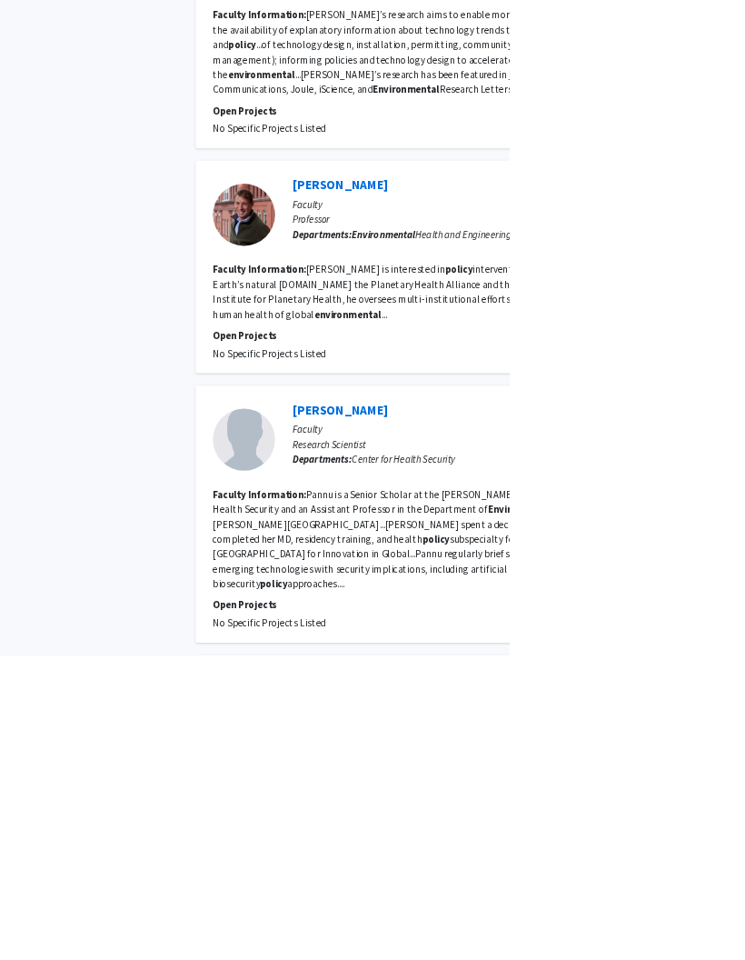
scroll to position [2426, 0]
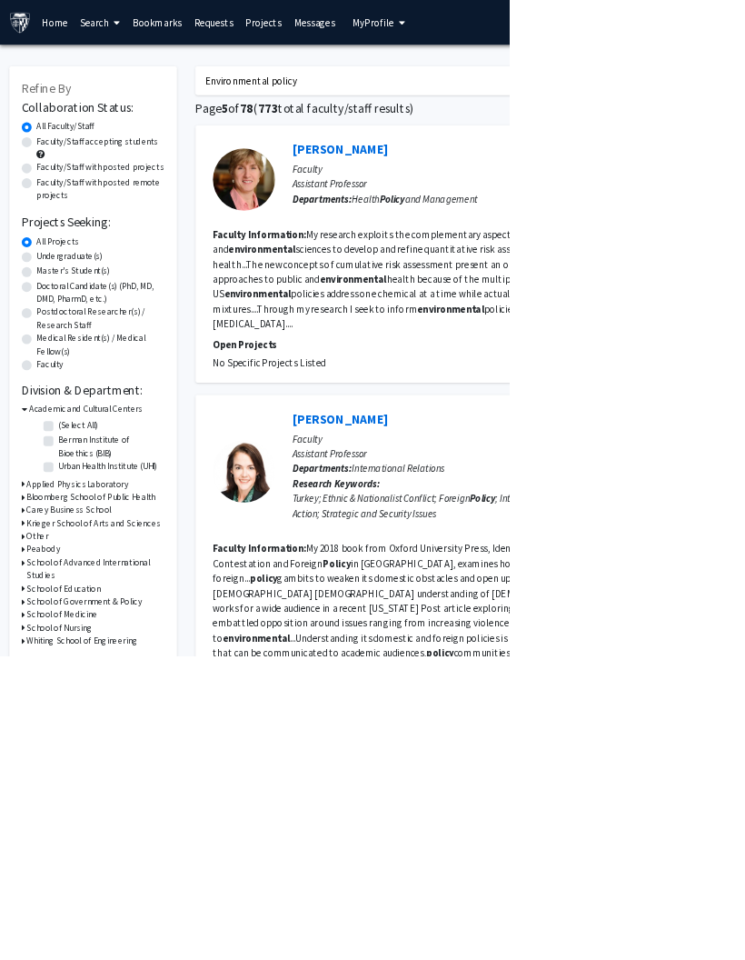
click at [643, 122] on input "Environmental policy" at bounding box center [642, 118] width 713 height 42
type input "E"
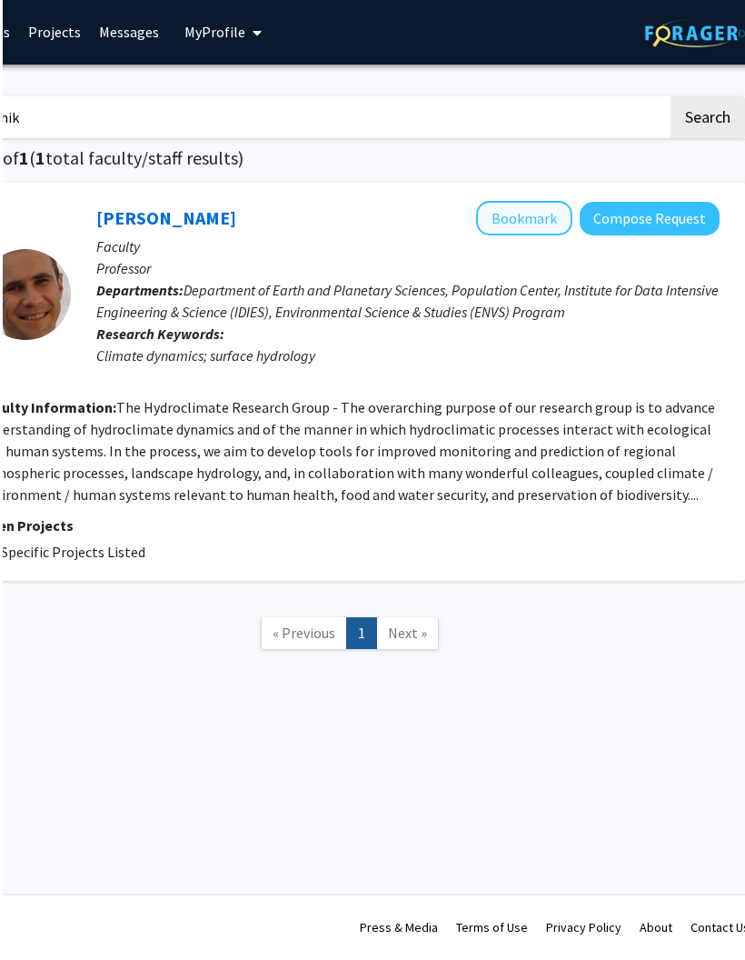
click at [523, 221] on button "Bookmark" at bounding box center [521, 219] width 96 height 35
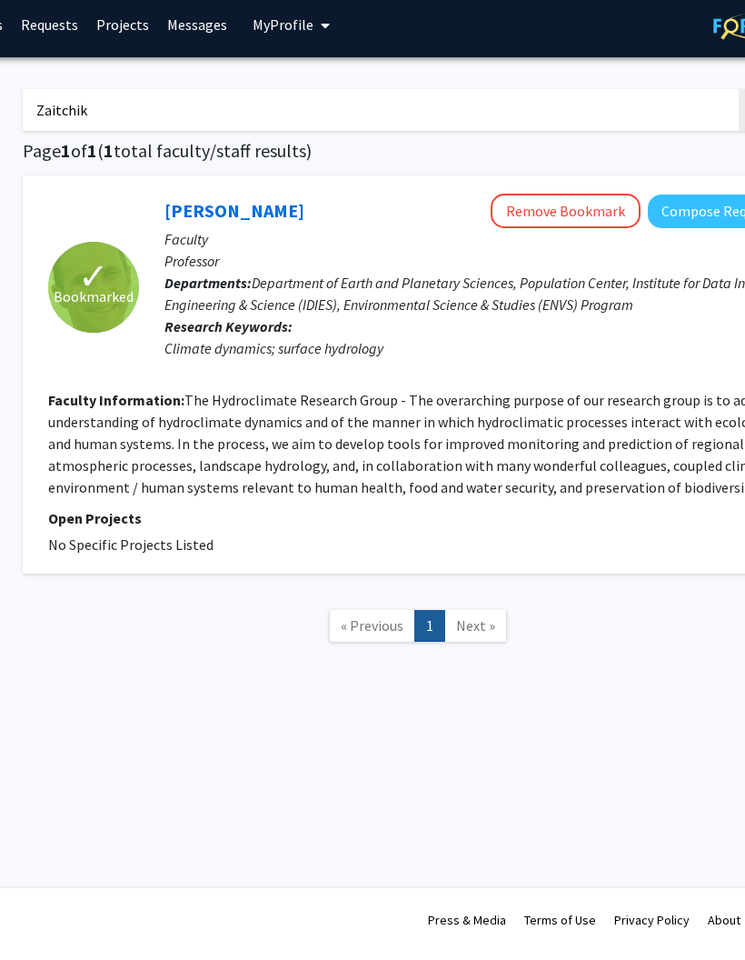
scroll to position [0, 263]
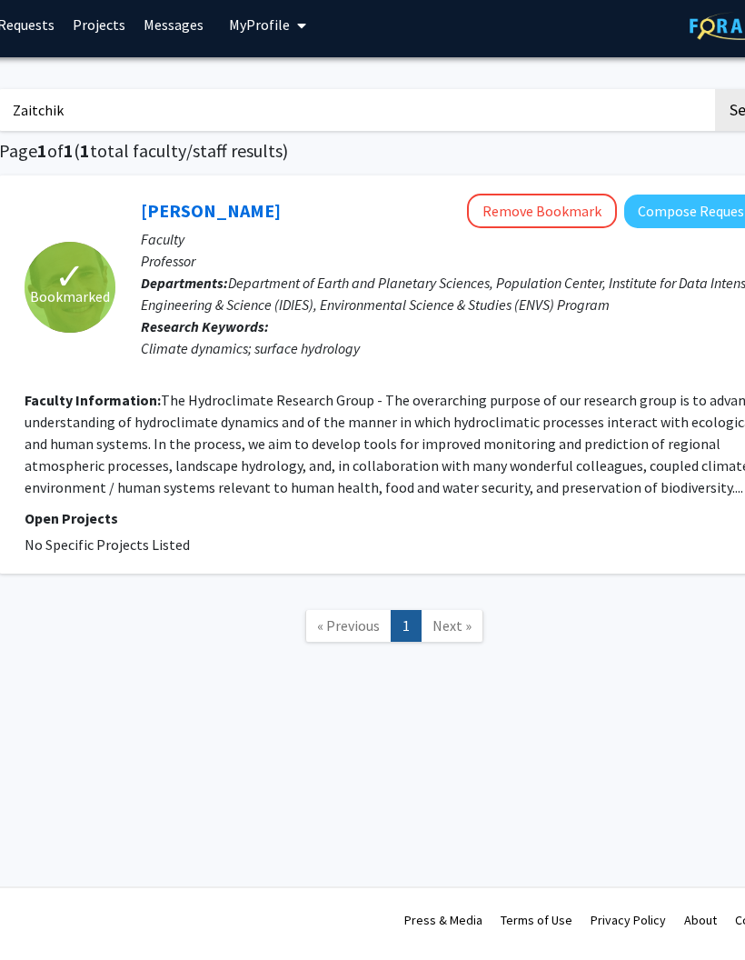
click at [88, 100] on input "Zaitchik" at bounding box center [356, 118] width 713 height 42
type input "Z"
type input "Harris feinsod"
click at [744, 108] on button "Search" at bounding box center [752, 118] width 75 height 42
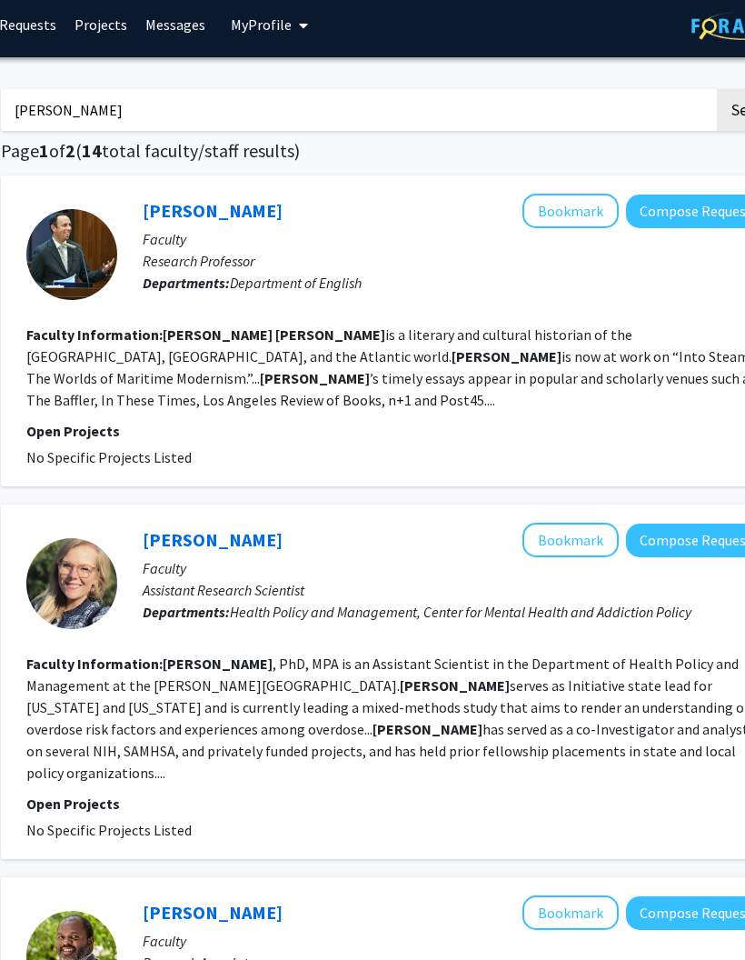
scroll to position [8, 291]
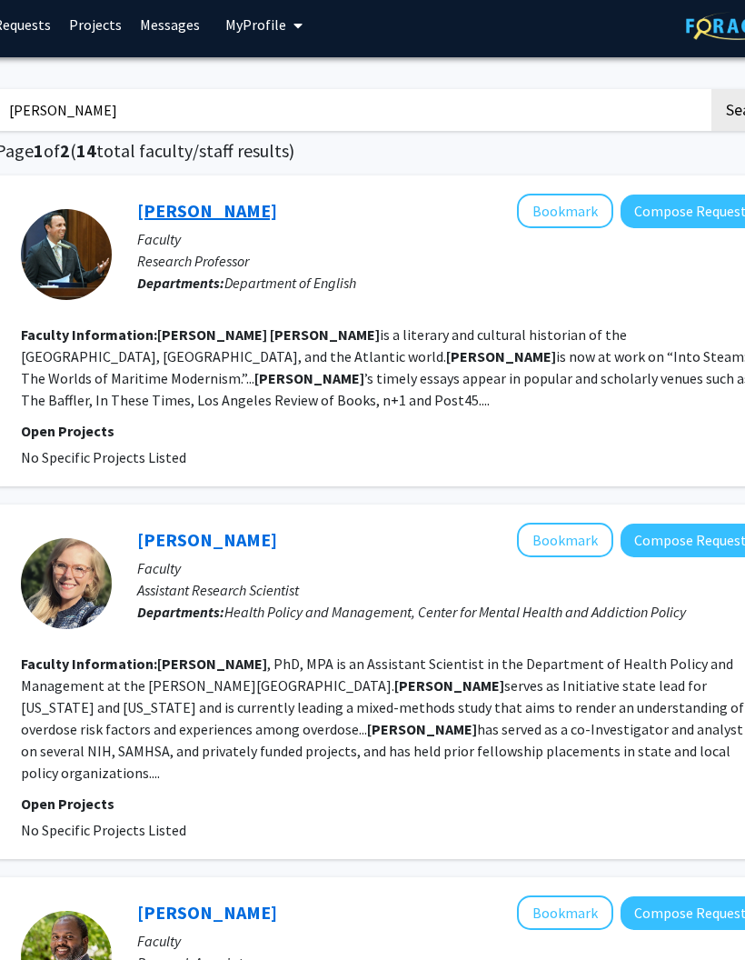
click at [205, 204] on link "Harris Feinsod" at bounding box center [207, 210] width 140 height 23
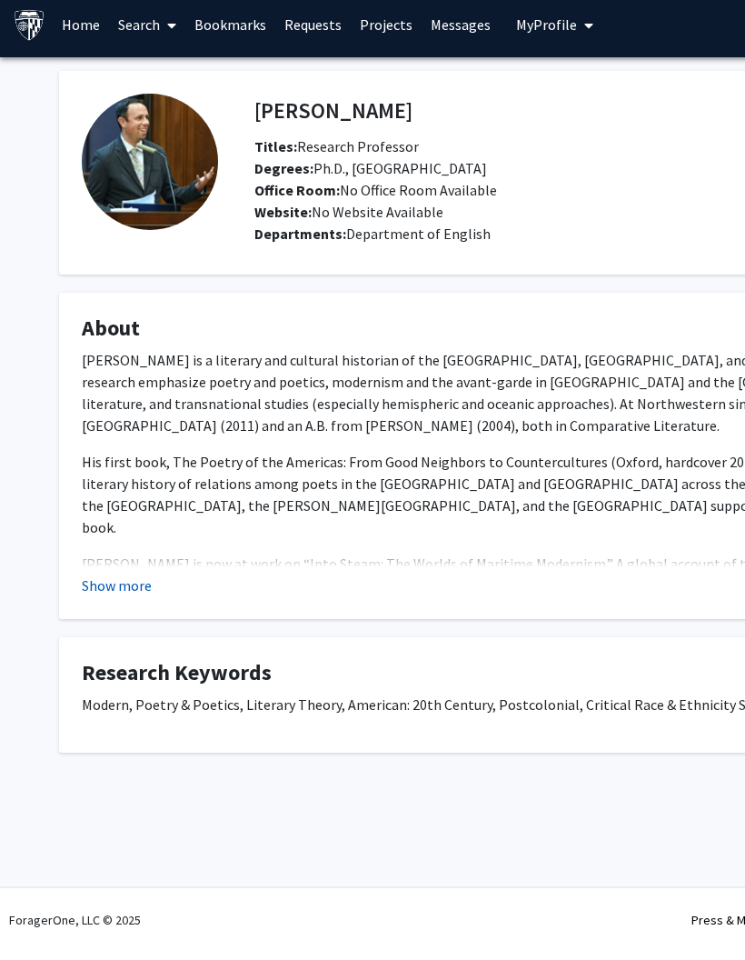
click at [146, 585] on button "Show more" at bounding box center [117, 594] width 70 height 22
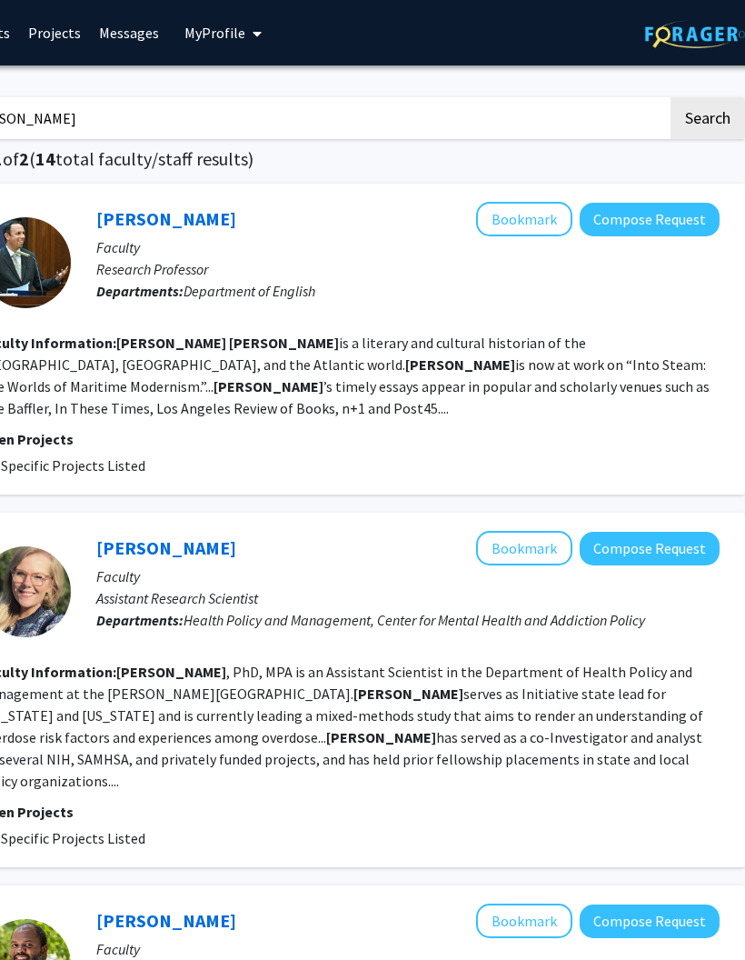
scroll to position [0, 345]
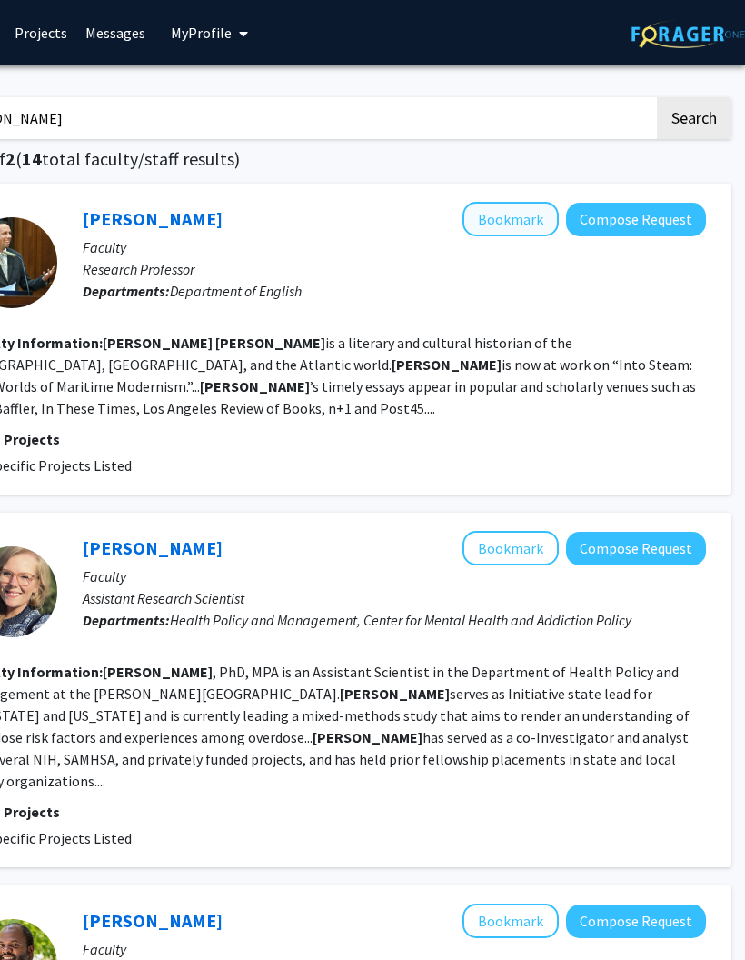
click at [524, 206] on button "Bookmark" at bounding box center [511, 219] width 96 height 35
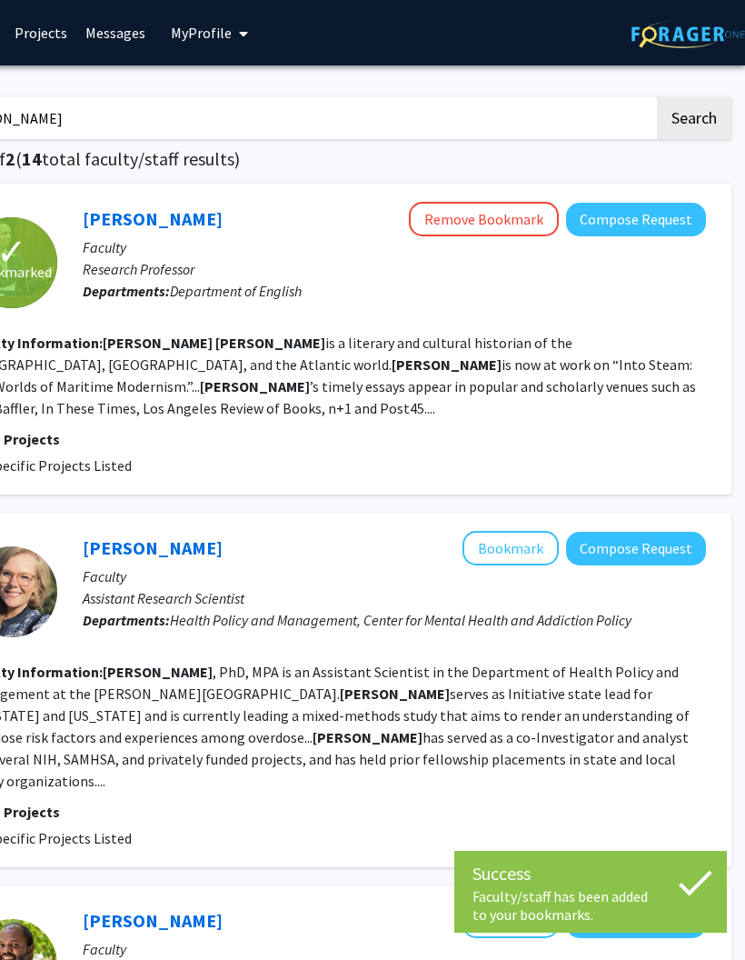
click at [412, 107] on input "Harris feinsod" at bounding box center [297, 118] width 713 height 42
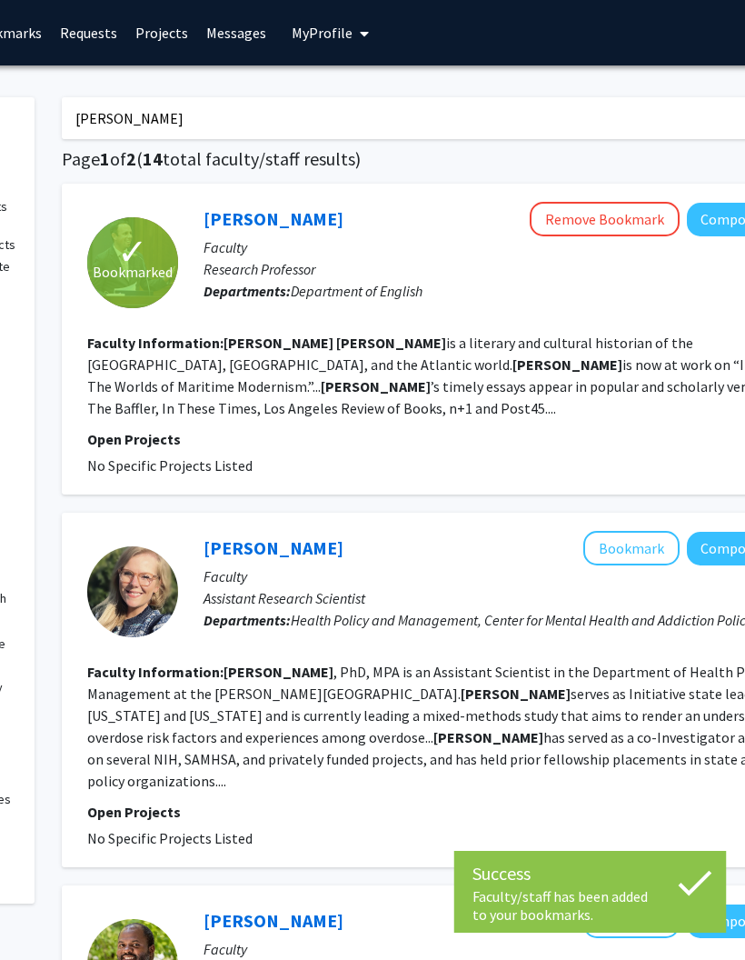
scroll to position [0, 224]
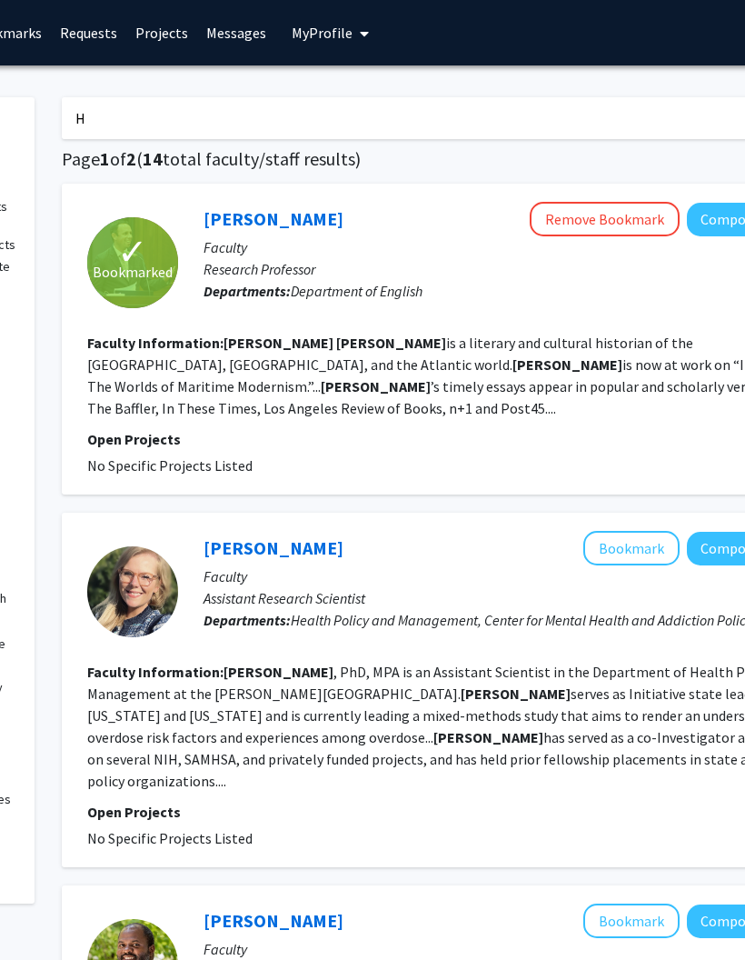
type input "H"
click at [307, 759] on fg-read-more "Harris , PhD, MPA is an Assistant Scientist in the Department of Health Policy …" at bounding box center [448, 725] width 723 height 127
click at [367, 114] on input "H" at bounding box center [418, 118] width 713 height 42
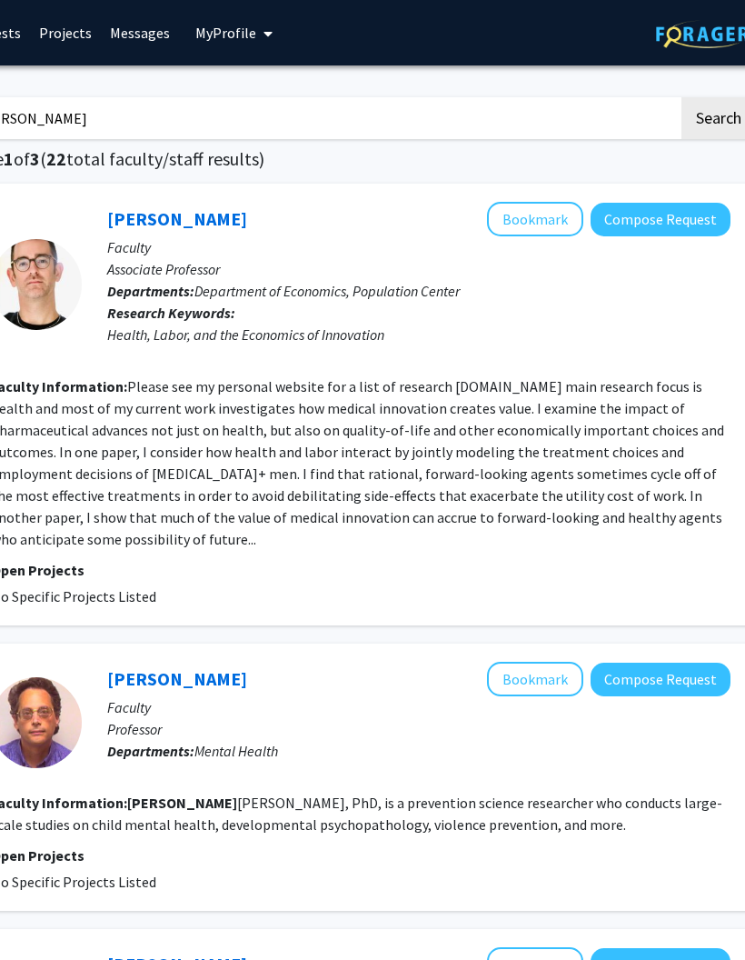
scroll to position [0, 321]
click at [540, 220] on button "Bookmark" at bounding box center [535, 219] width 96 height 35
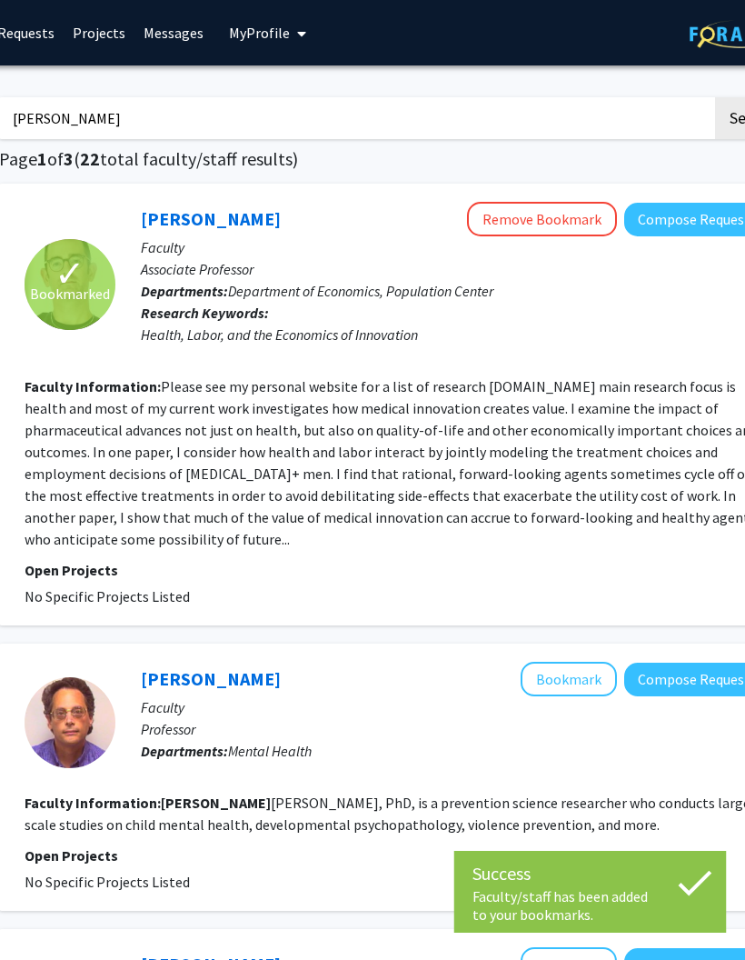
scroll to position [0, 287]
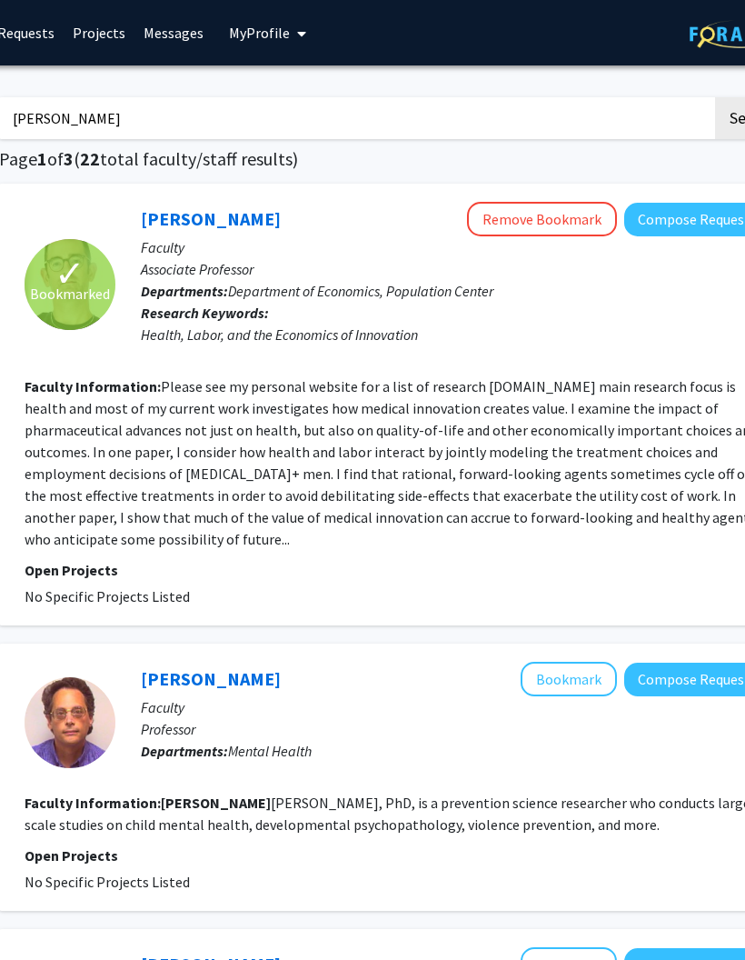
click at [460, 125] on input "Nicholas Papageorge" at bounding box center [355, 118] width 713 height 42
click at [306, 760] on fg-search-faculty "Nicholas Ialongo Bookmark Compose Request Faculty Professor Departments: Mental…" at bounding box center [395, 777] width 740 height 231
click at [364, 135] on input "Nicholas Papa" at bounding box center [355, 118] width 713 height 42
type input "N"
type input "Environmental economics"
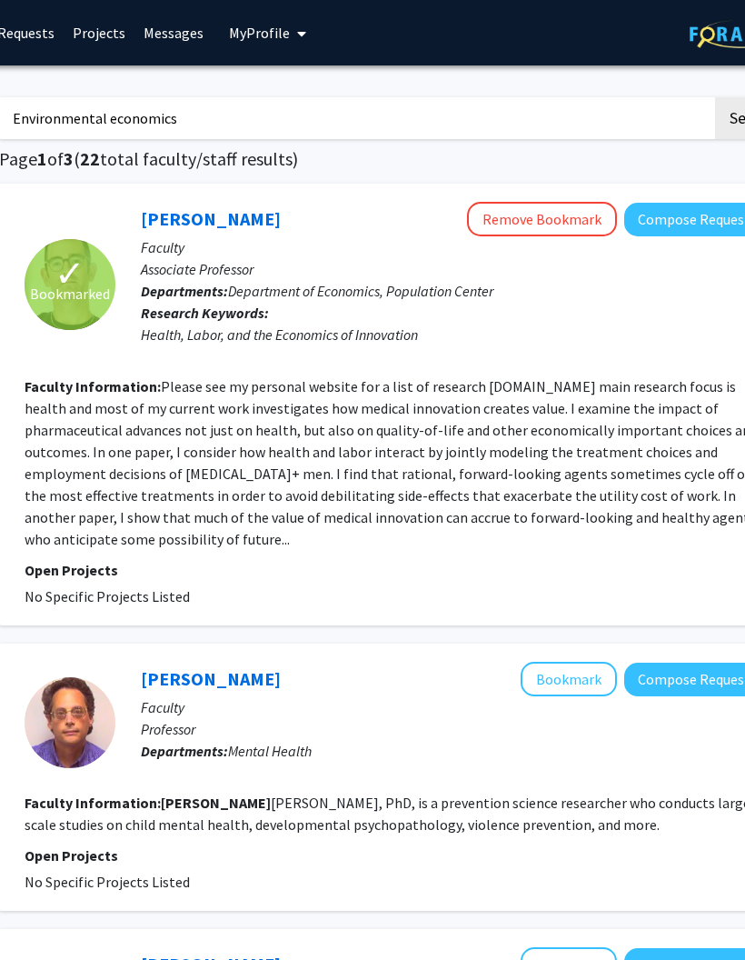
click at [744, 116] on button "Search" at bounding box center [752, 118] width 75 height 42
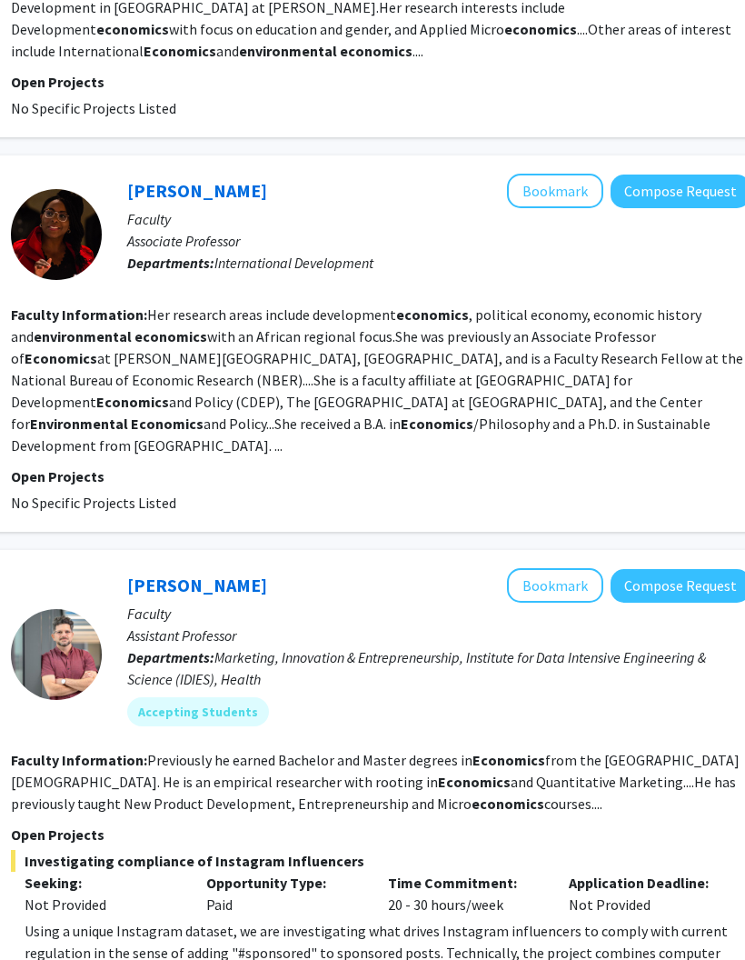
scroll to position [357, 300]
click at [543, 194] on button "Bookmark" at bounding box center [556, 191] width 96 height 35
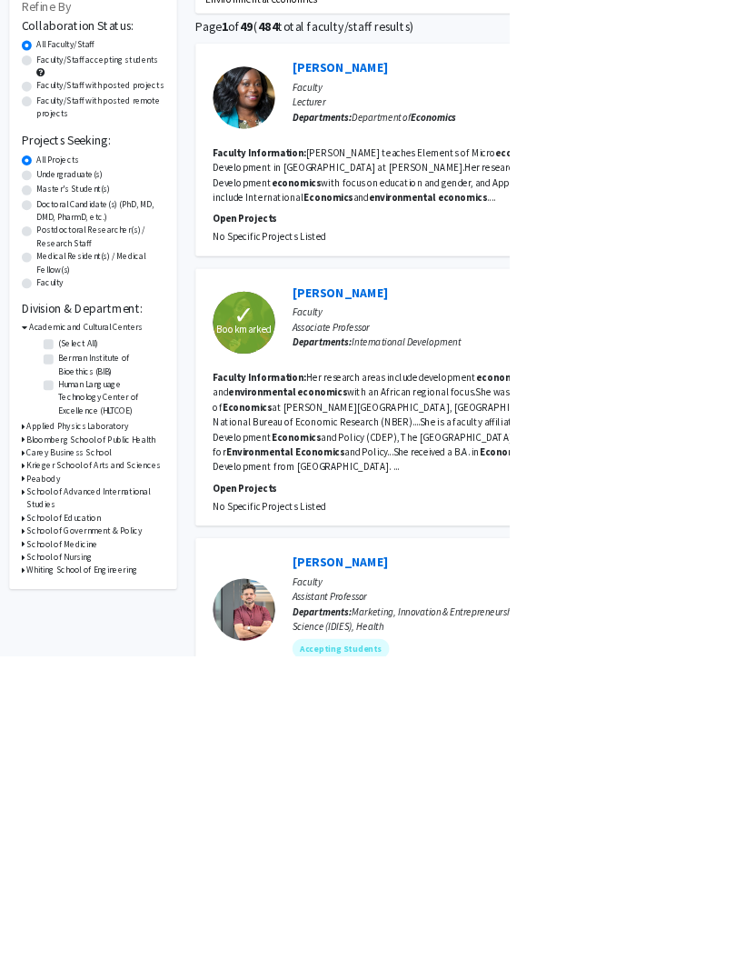
scroll to position [0, 0]
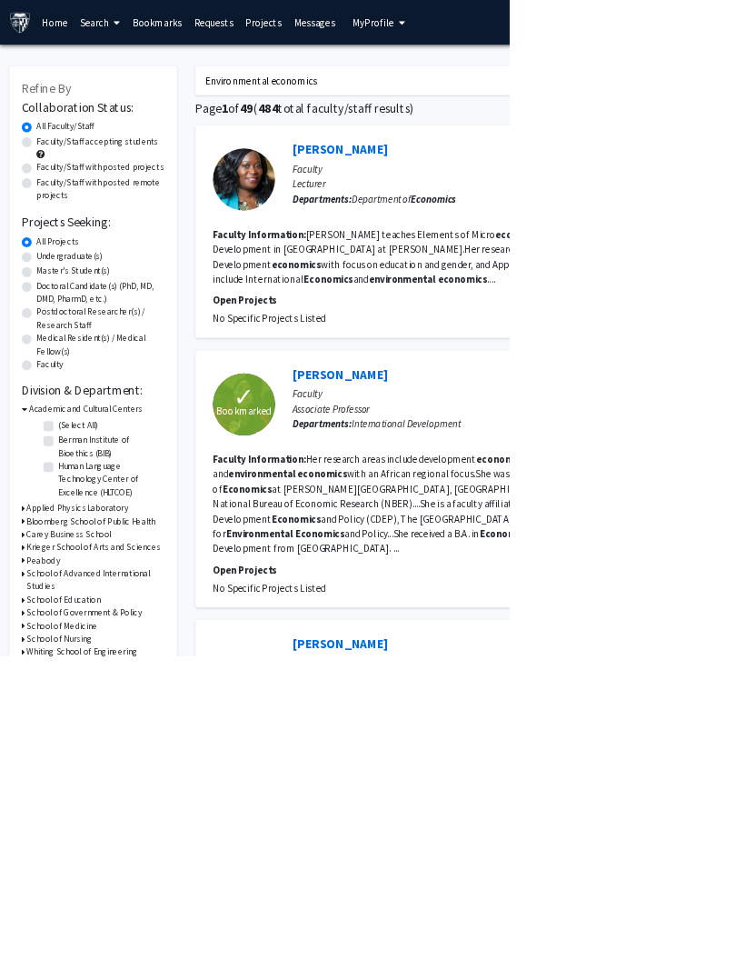
click at [229, 44] on link "Bookmarks" at bounding box center [230, 33] width 90 height 64
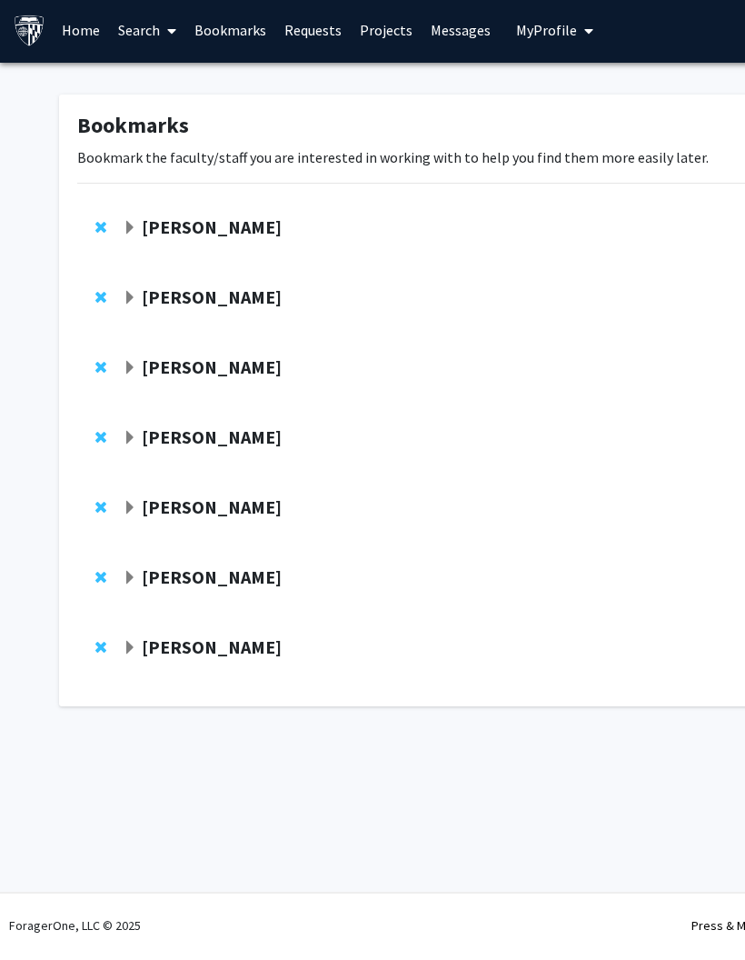
click at [184, 231] on strong "Bentley Allan" at bounding box center [212, 229] width 140 height 23
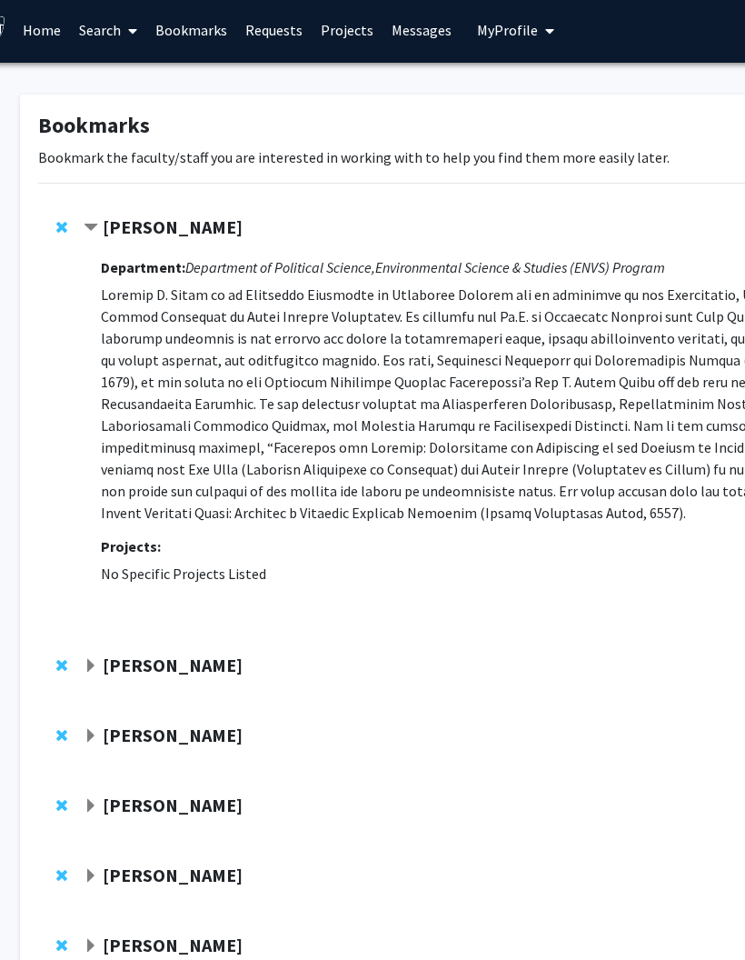
scroll to position [3, 0]
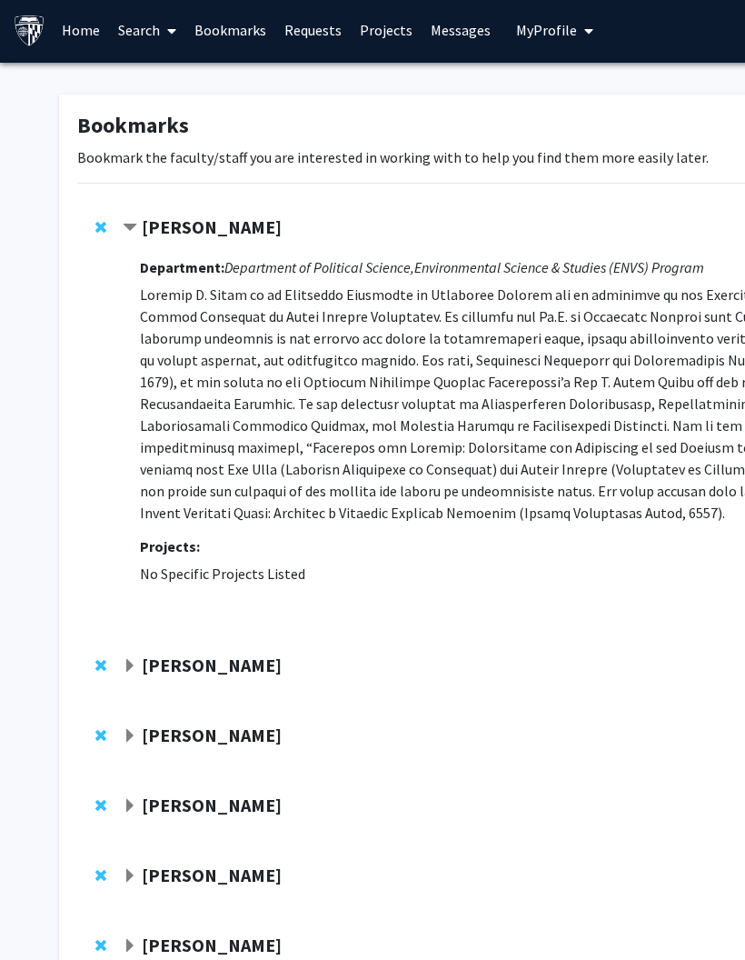
click at [205, 226] on strong "Bentley Allan" at bounding box center [212, 226] width 140 height 23
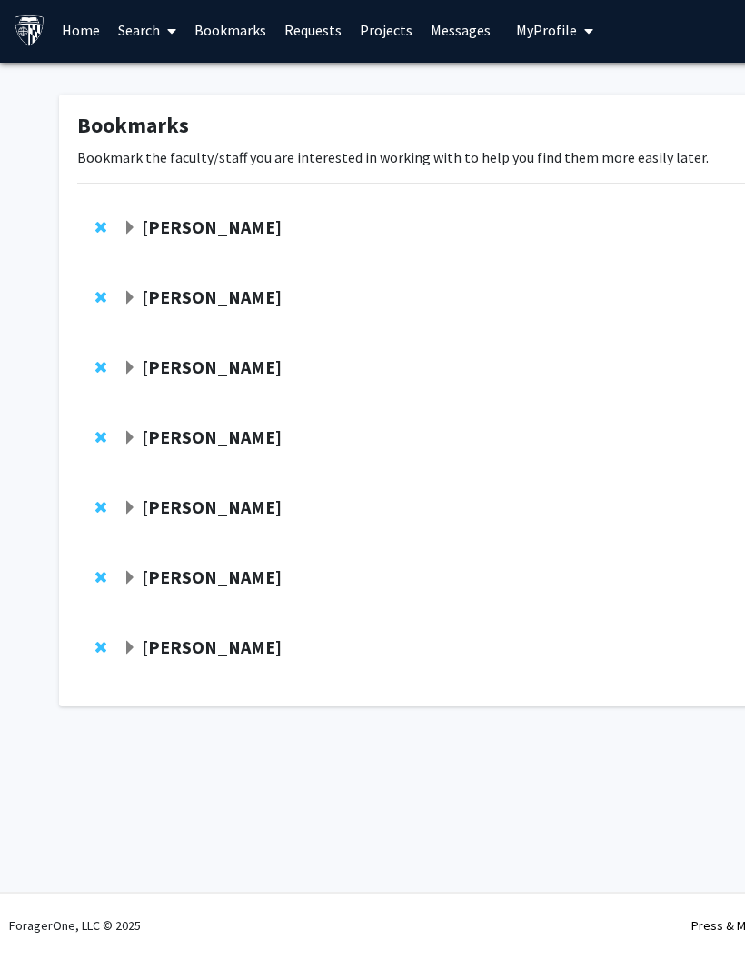
click at [244, 299] on strong "Benjamin Huynh" at bounding box center [212, 299] width 140 height 23
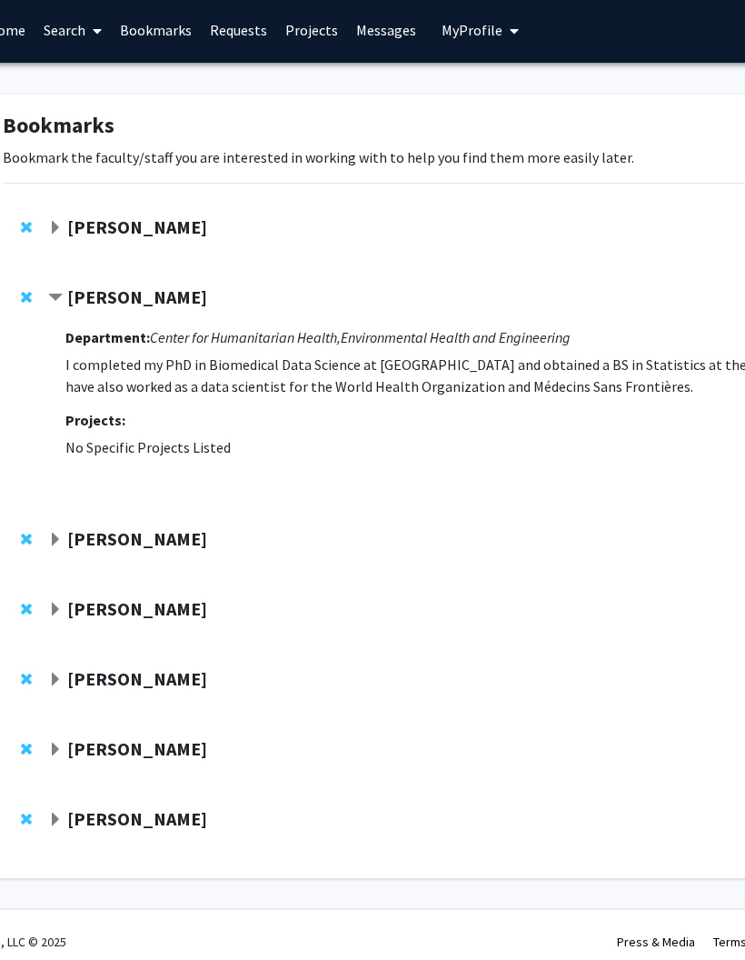
scroll to position [3, 345]
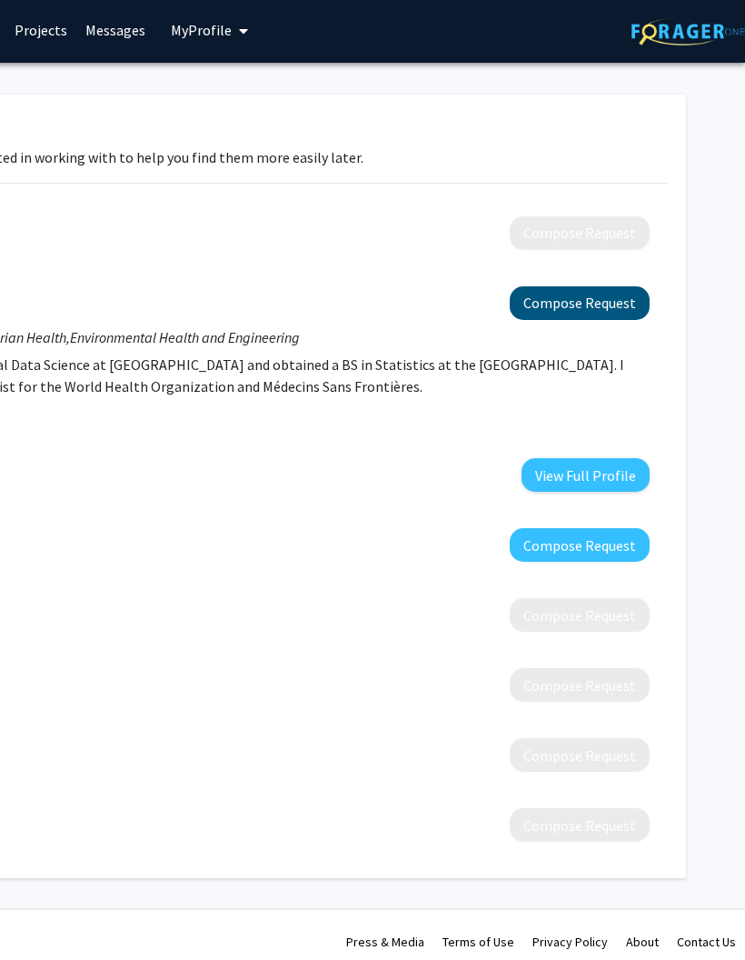
click at [614, 304] on button "Compose Request" at bounding box center [580, 303] width 140 height 34
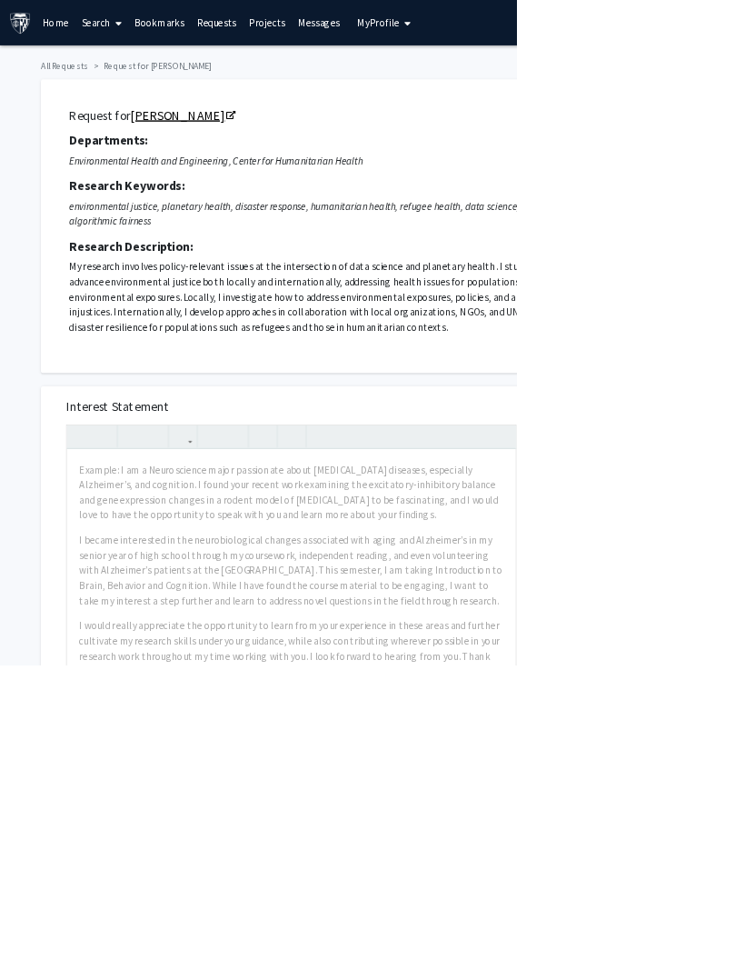
click at [328, 162] on icon "Opens in a new tab" at bounding box center [332, 168] width 13 height 12
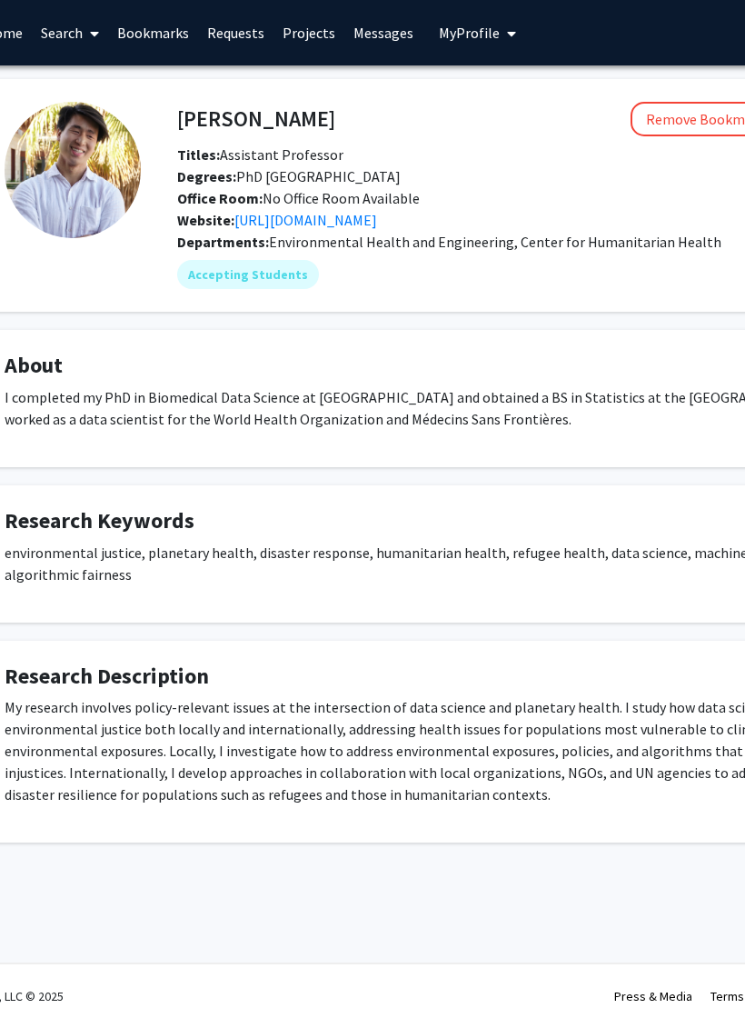
scroll to position [0, 47]
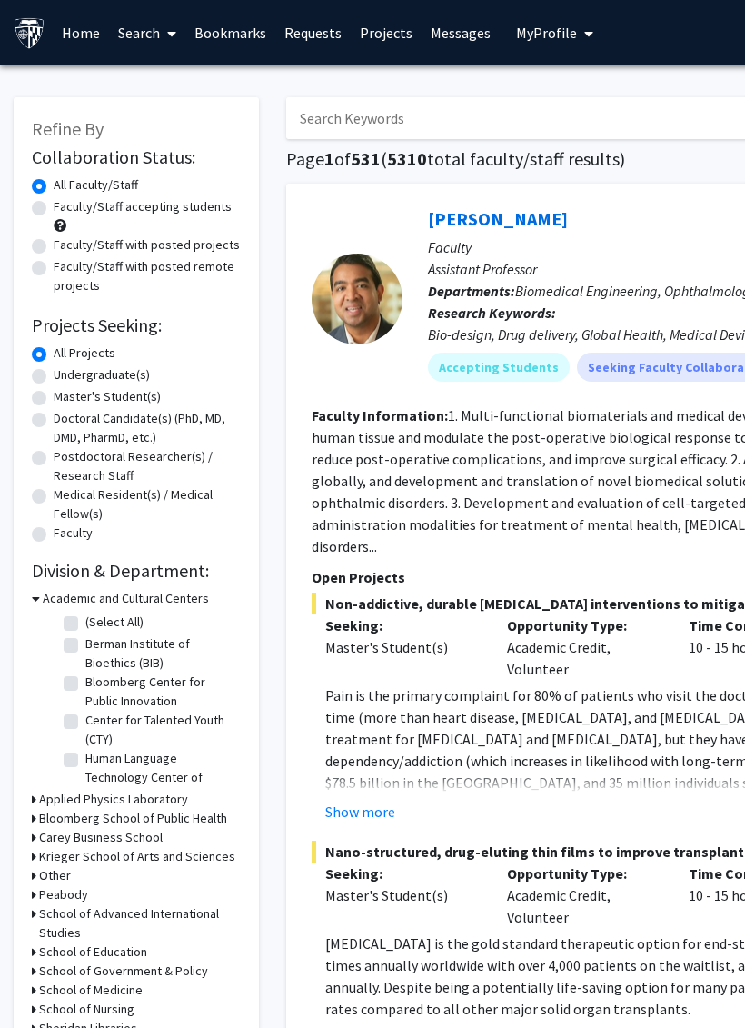
click at [243, 34] on link "Bookmarks" at bounding box center [230, 33] width 90 height 64
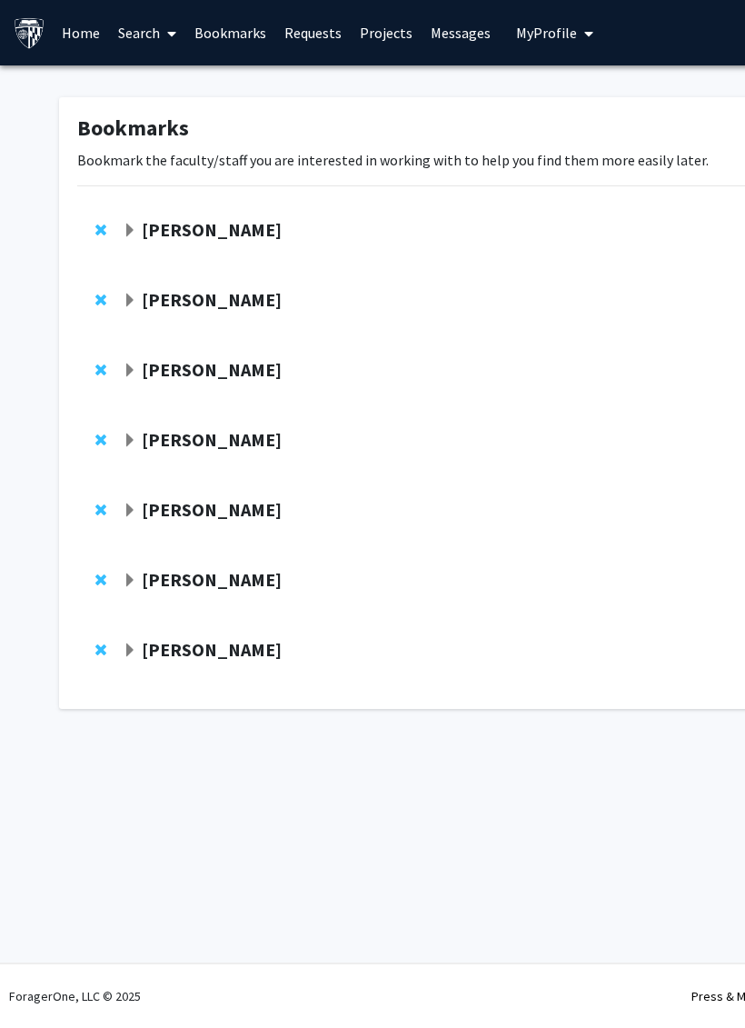
click at [457, 31] on link "Messages" at bounding box center [461, 33] width 78 height 64
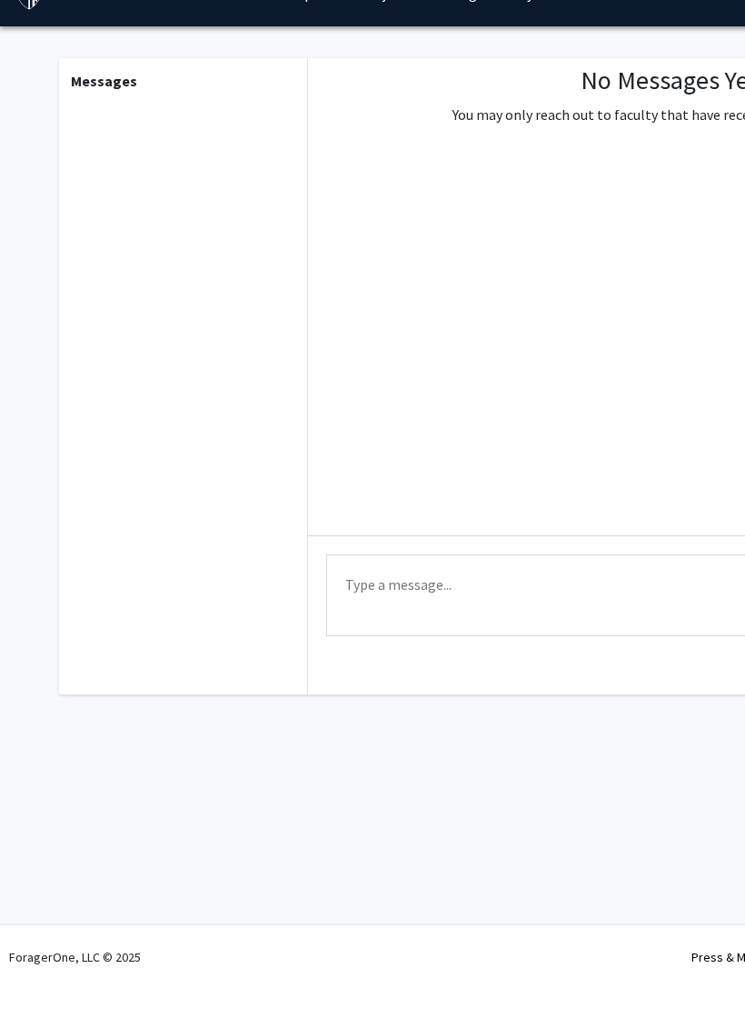
scroll to position [0, 5]
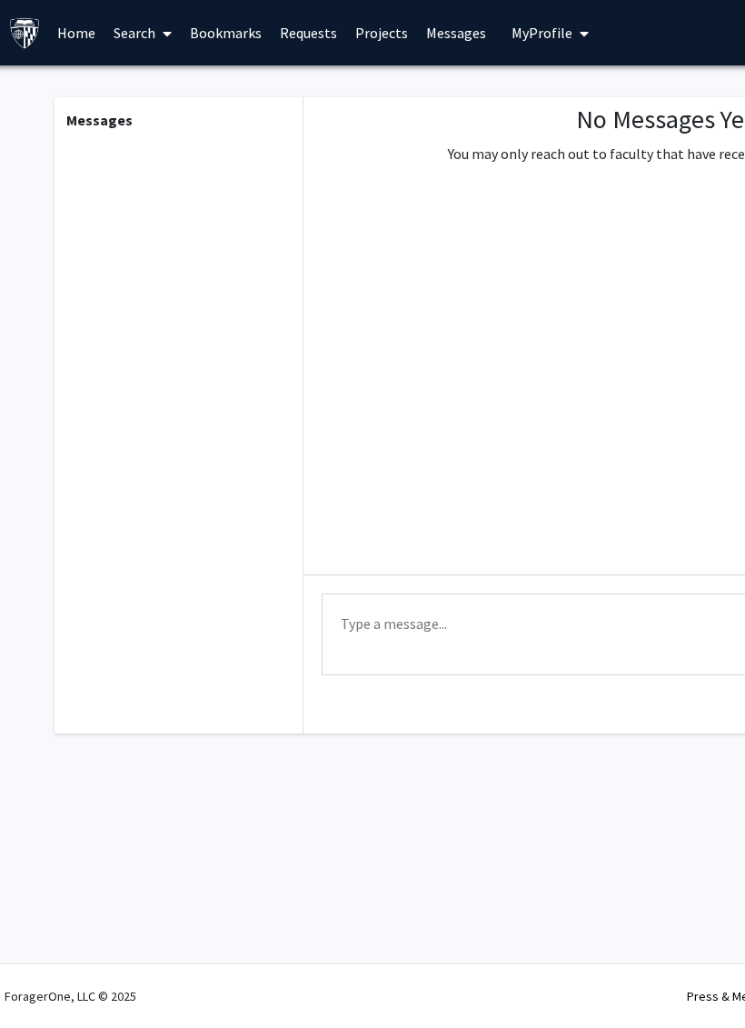
click at [227, 38] on link "Bookmarks" at bounding box center [226, 33] width 90 height 64
